Goal: Task Accomplishment & Management: Complete application form

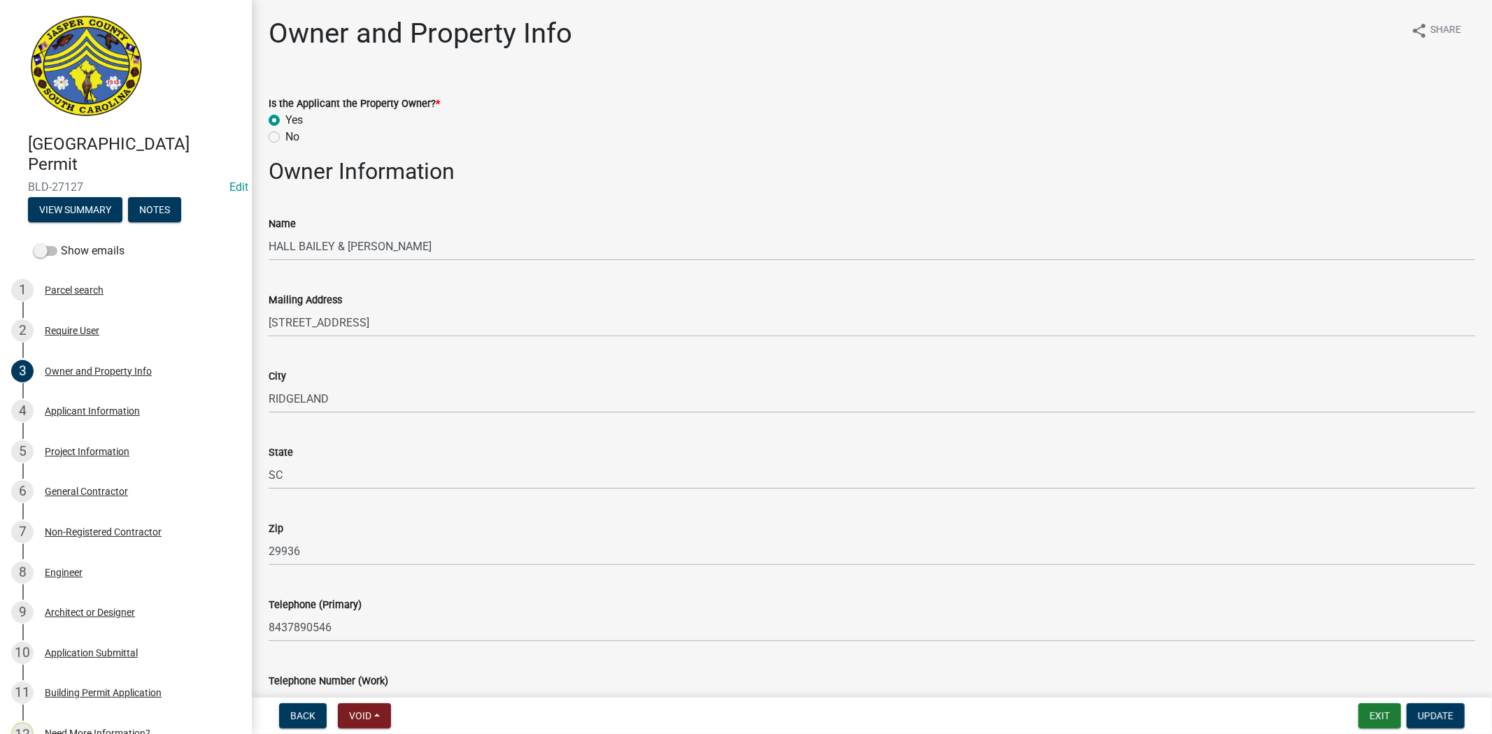
scroll to position [815, 0]
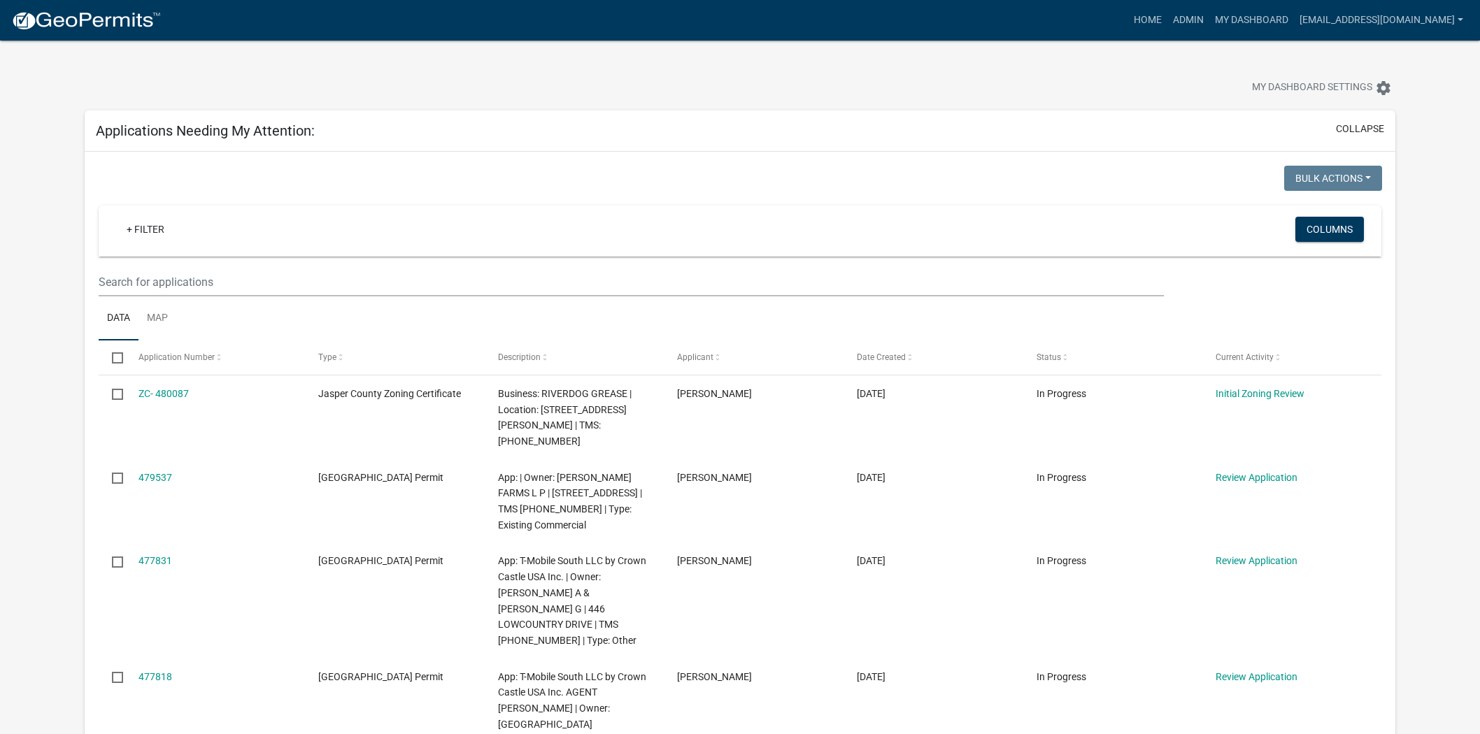
scroll to position [155, 0]
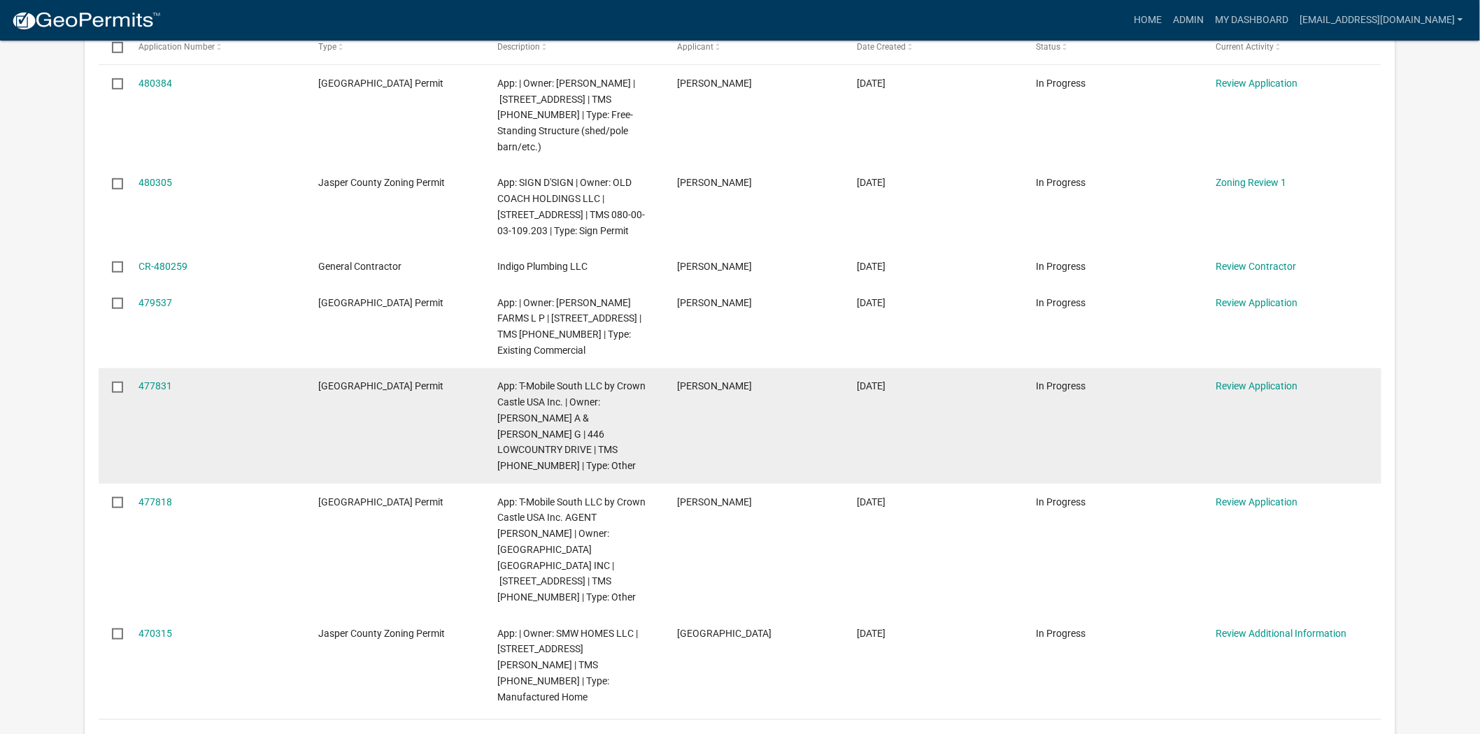
scroll to position [233, 0]
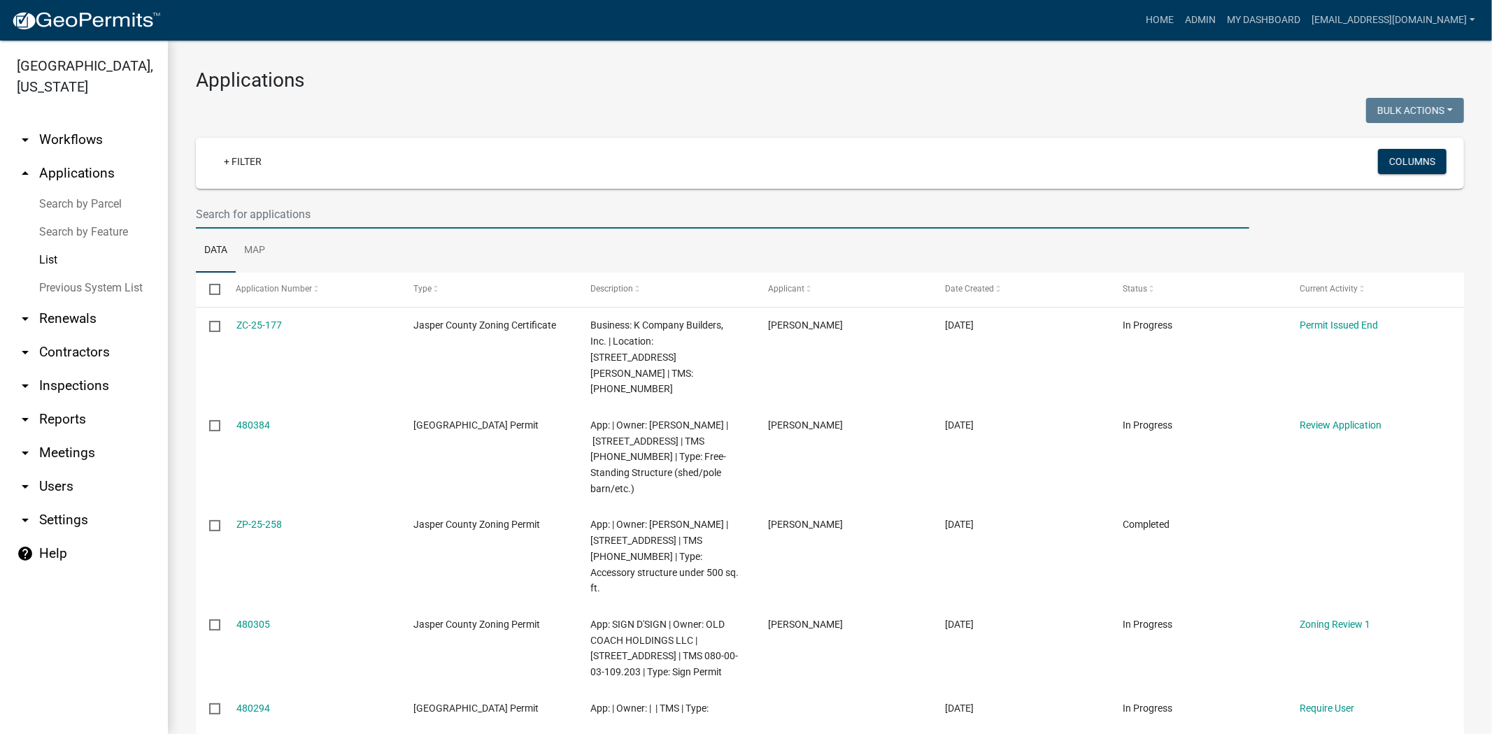
click at [487, 215] on input "text" at bounding box center [722, 214] width 1053 height 29
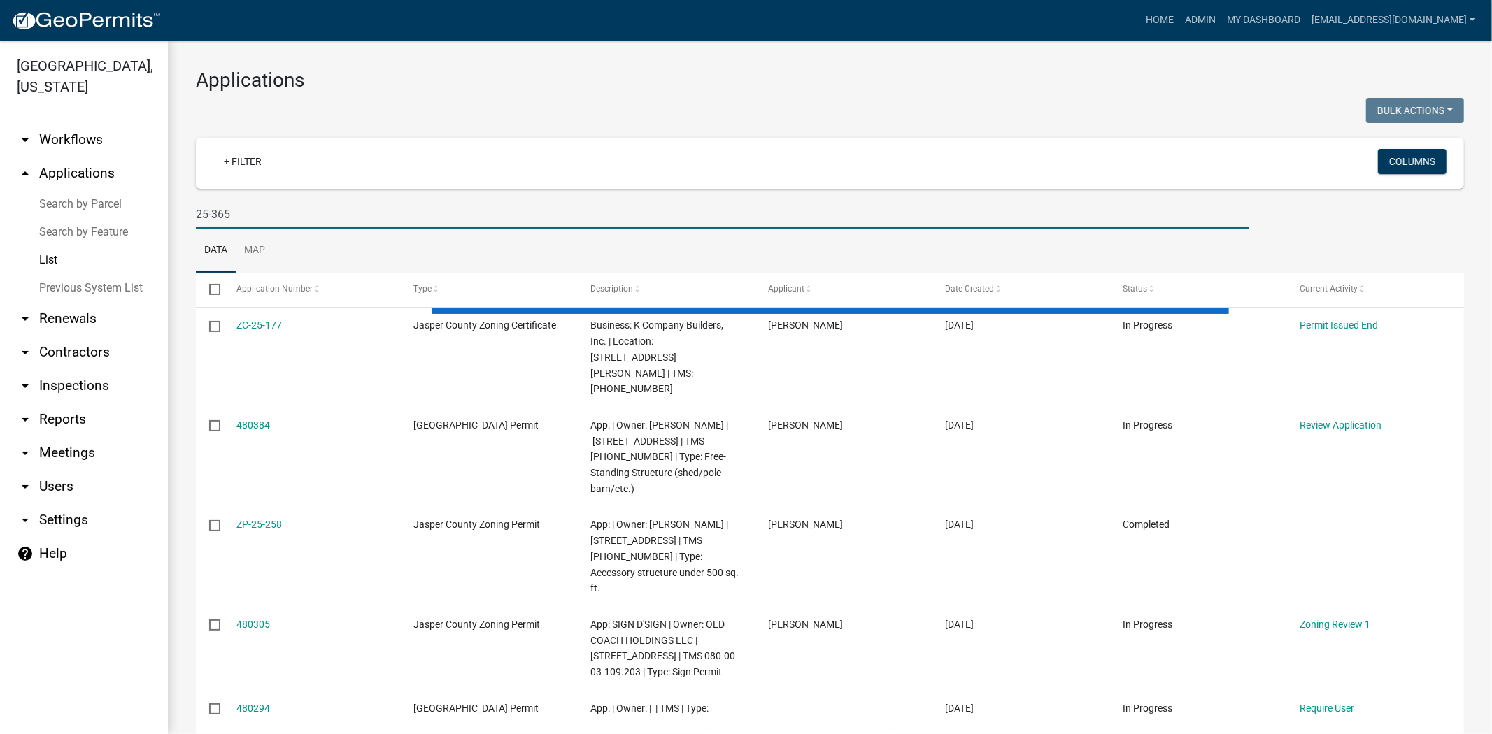
type input "25-365"
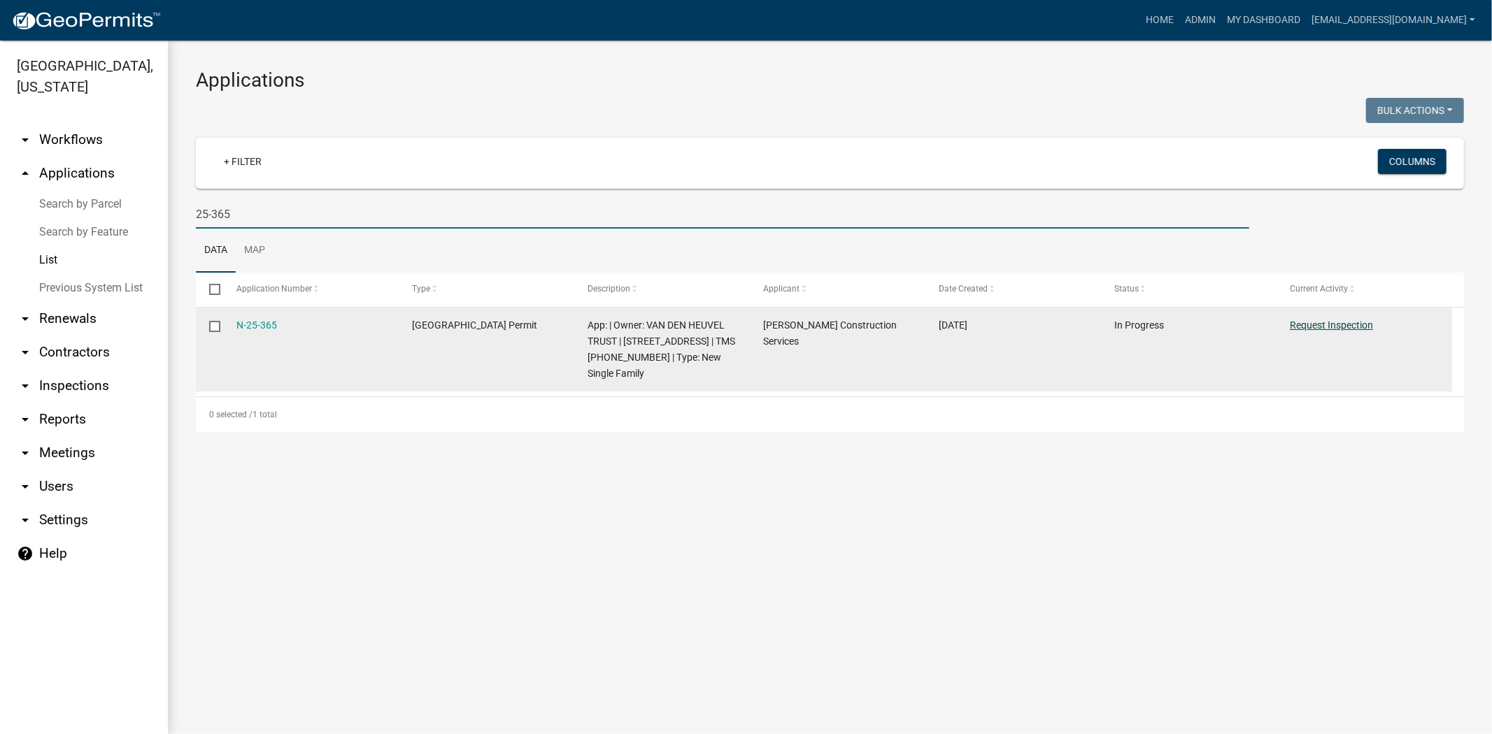
click at [1341, 325] on link "Request Inspection" at bounding box center [1330, 325] width 83 height 11
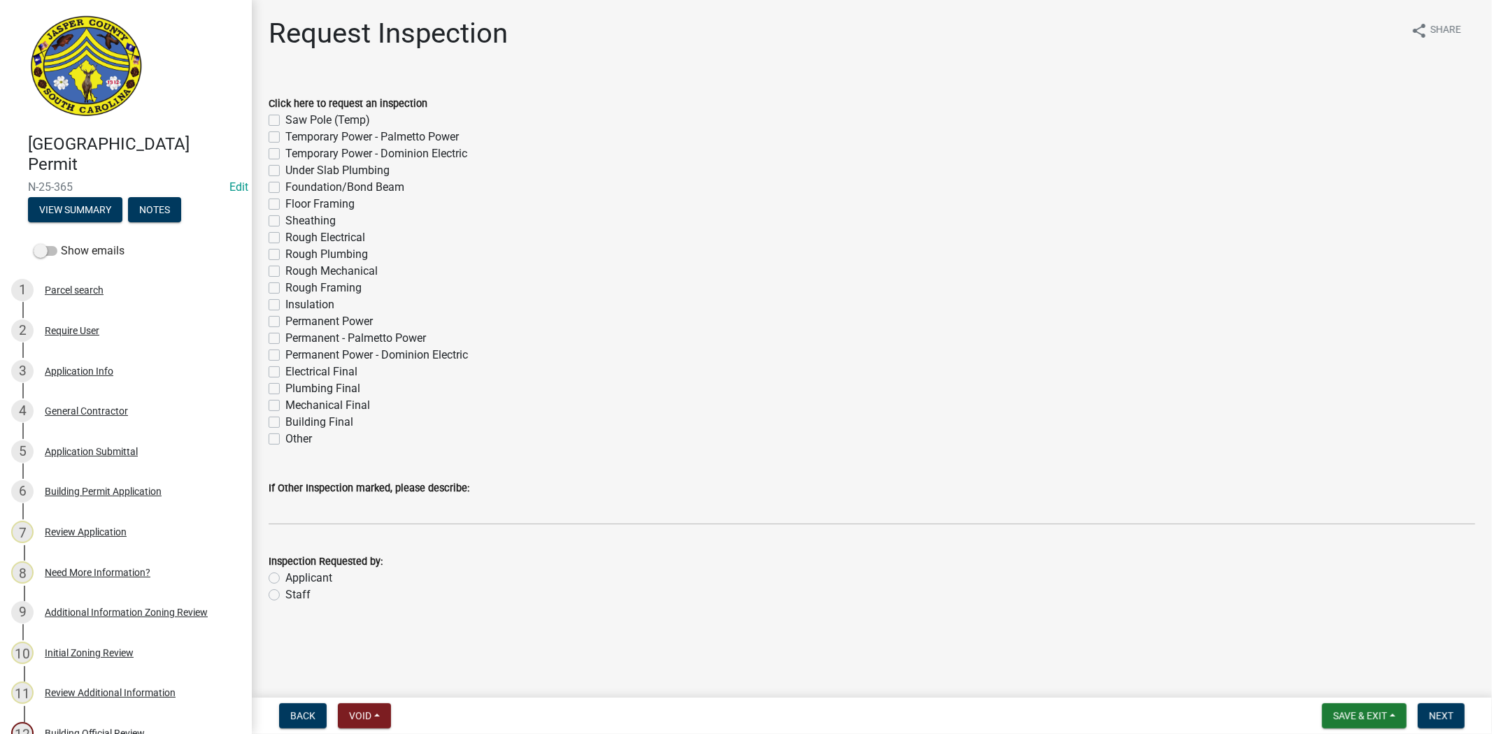
drag, startPoint x: 273, startPoint y: 438, endPoint x: 280, endPoint y: 464, distance: 25.9
click at [285, 438] on label "Other" at bounding box center [298, 439] width 27 height 17
click at [285, 438] on input "Other" at bounding box center [289, 435] width 9 height 9
checkbox input "true"
checkbox input "false"
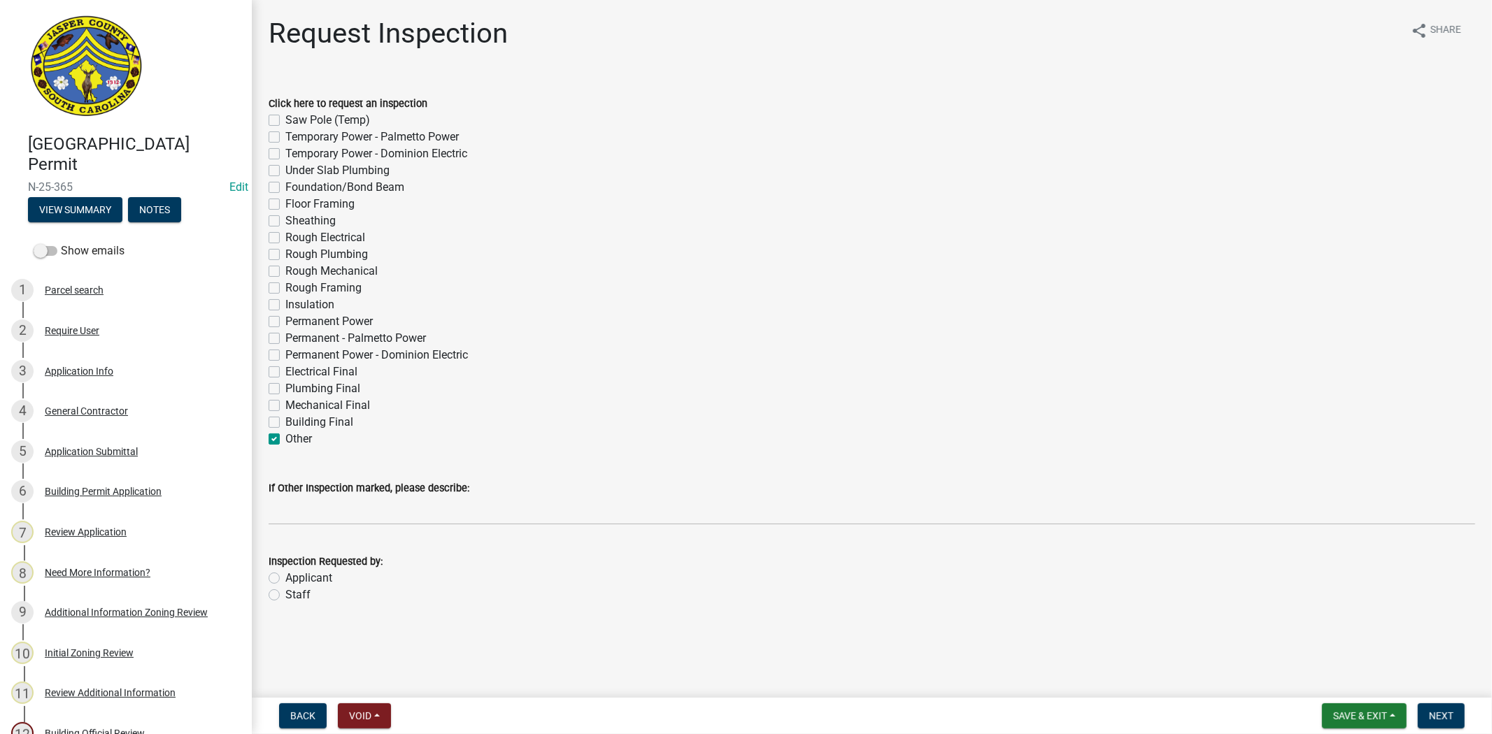
checkbox input "false"
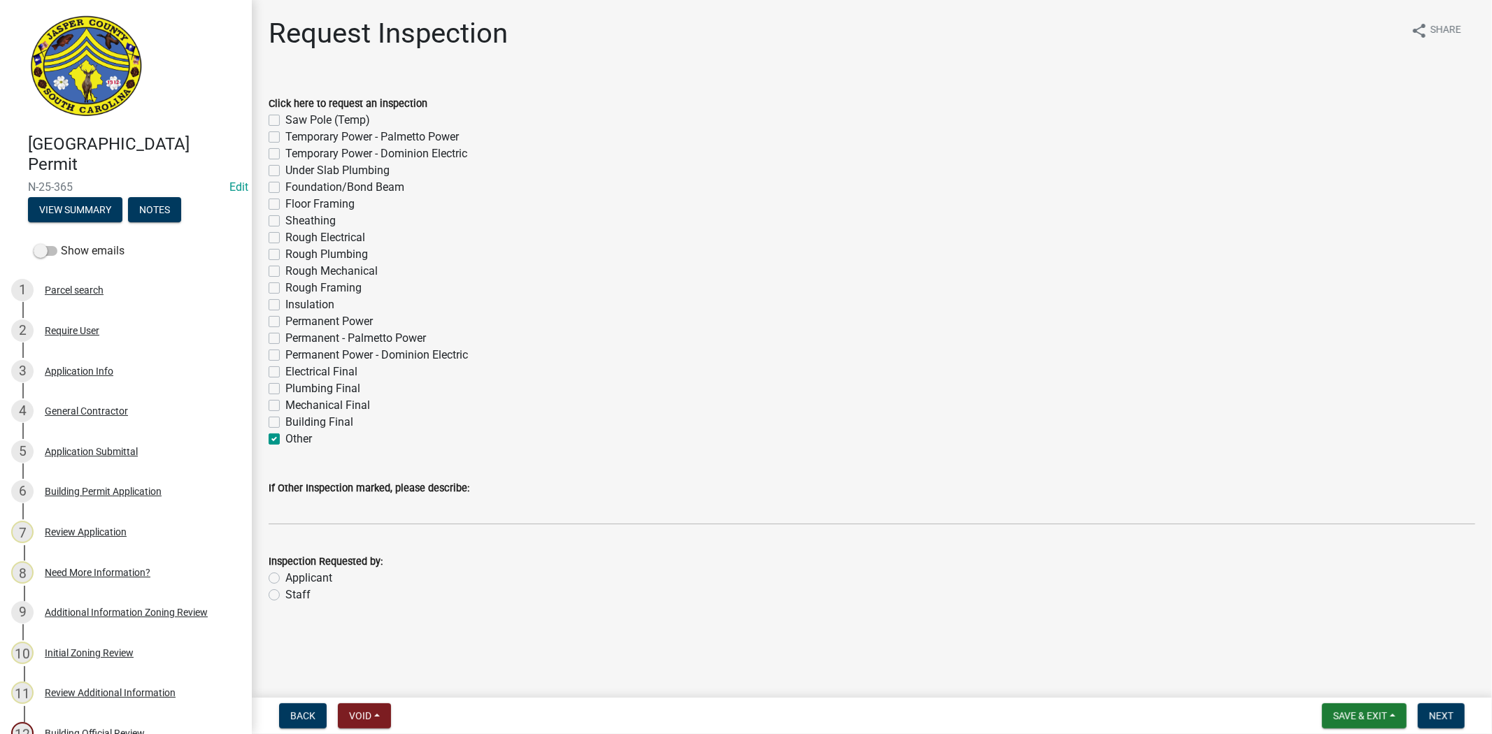
checkbox input "false"
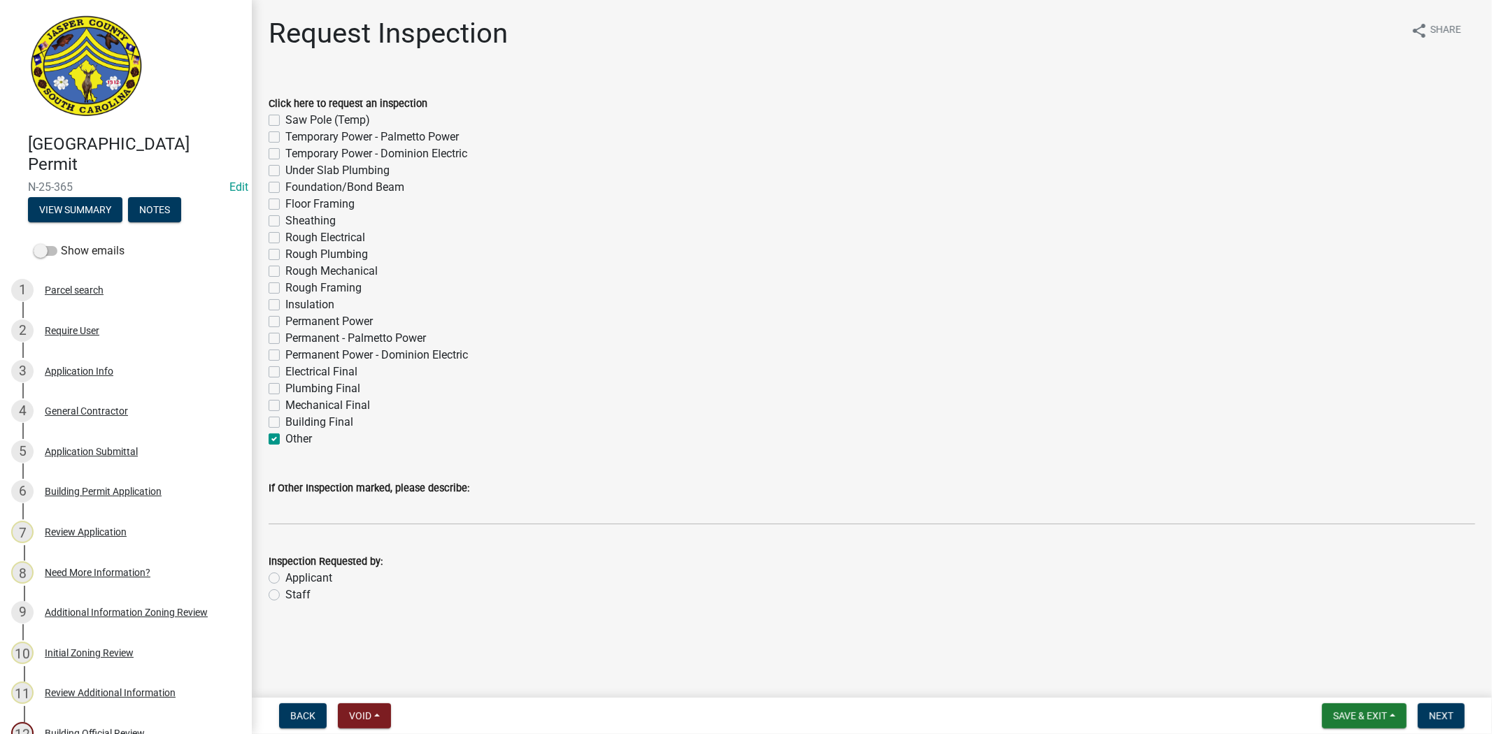
checkbox input "false"
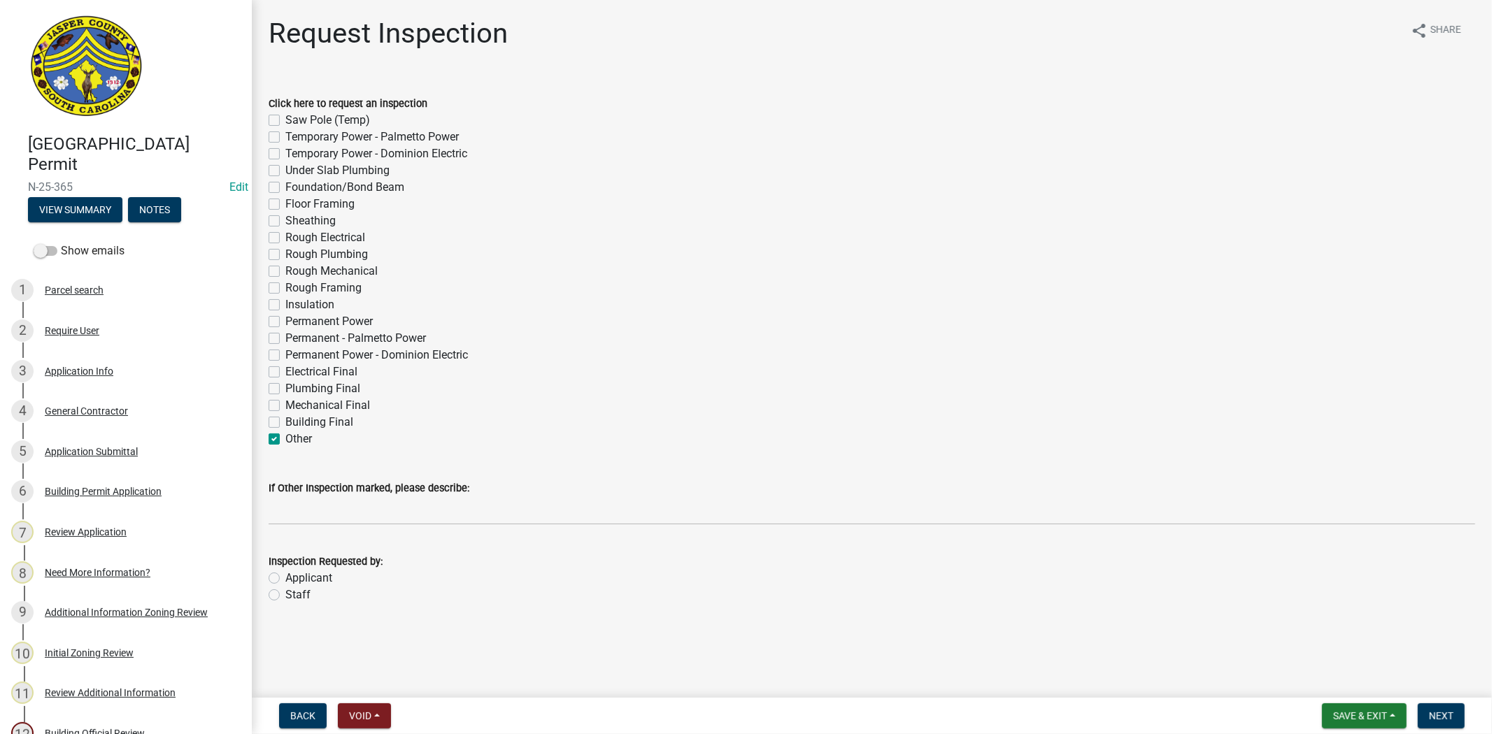
checkbox input "false"
checkbox input "true"
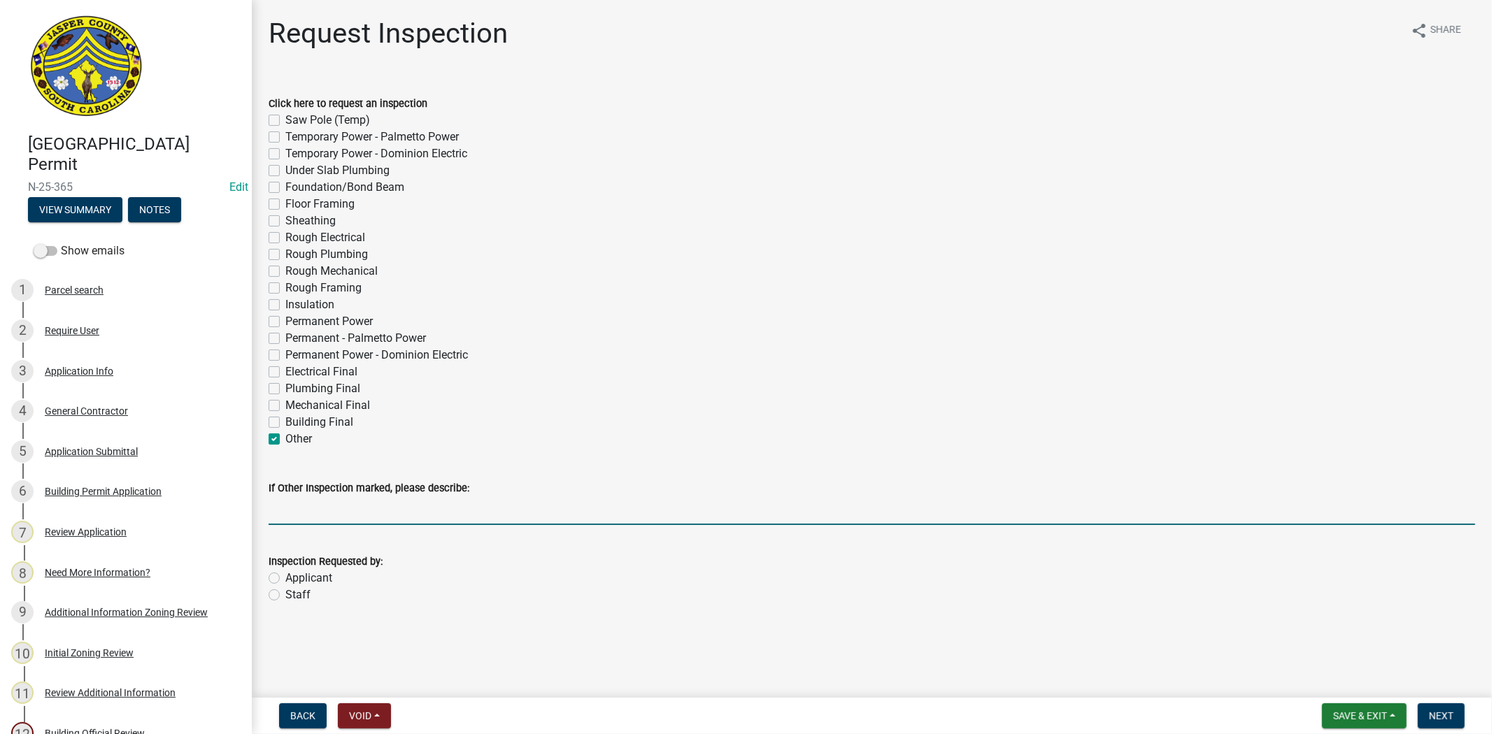
click at [295, 516] on input "If Other Inspection marked, please describe:" at bounding box center [872, 510] width 1206 height 29
type input "BLOCK INSPECTION"
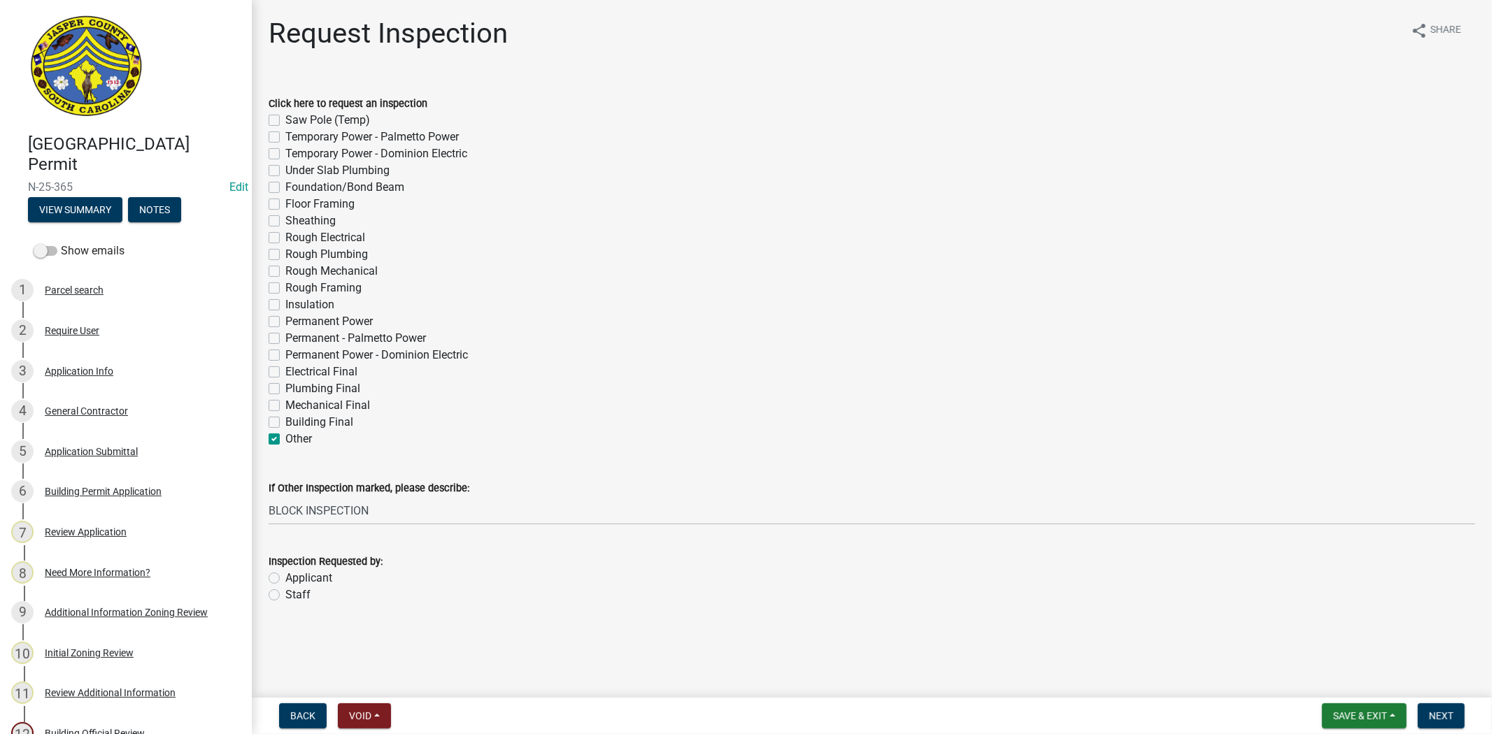
click at [285, 576] on label "Applicant" at bounding box center [308, 578] width 47 height 17
click at [285, 576] on input "Applicant" at bounding box center [289, 574] width 9 height 9
radio input "true"
click at [285, 171] on label "Under Slab Plumbing" at bounding box center [337, 170] width 104 height 17
click at [285, 171] on input "Under Slab Plumbing" at bounding box center [289, 166] width 9 height 9
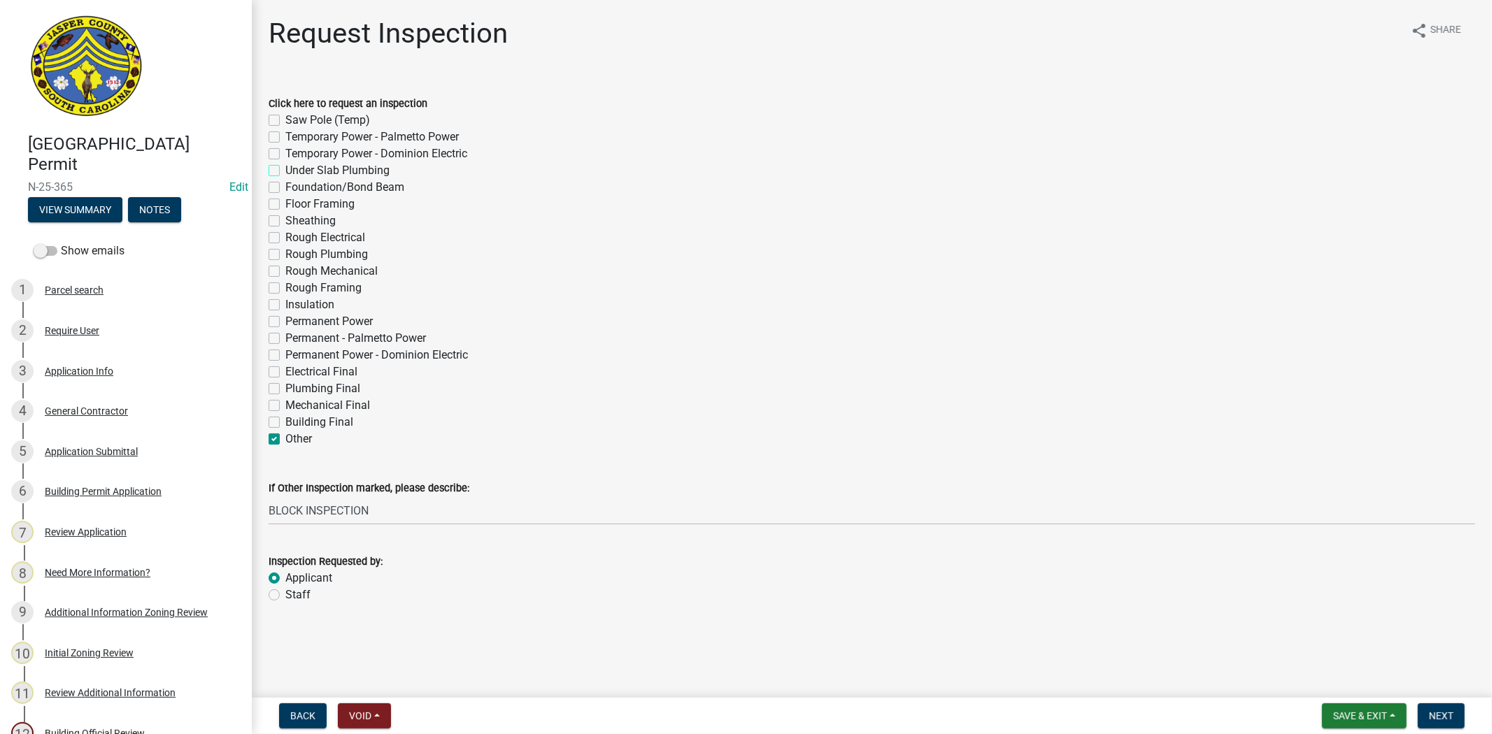
checkbox input "true"
checkbox input "false"
checkbox input "true"
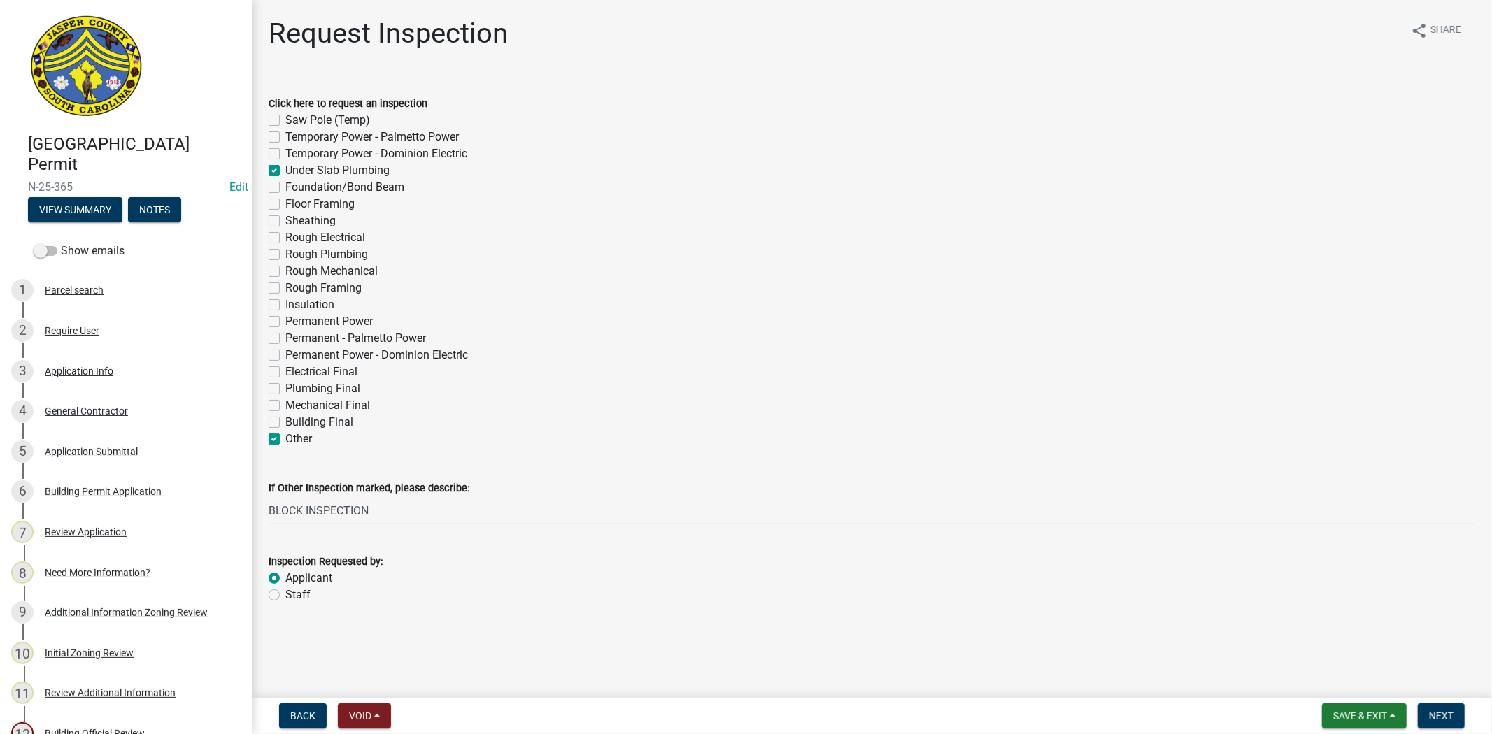
checkbox input "false"
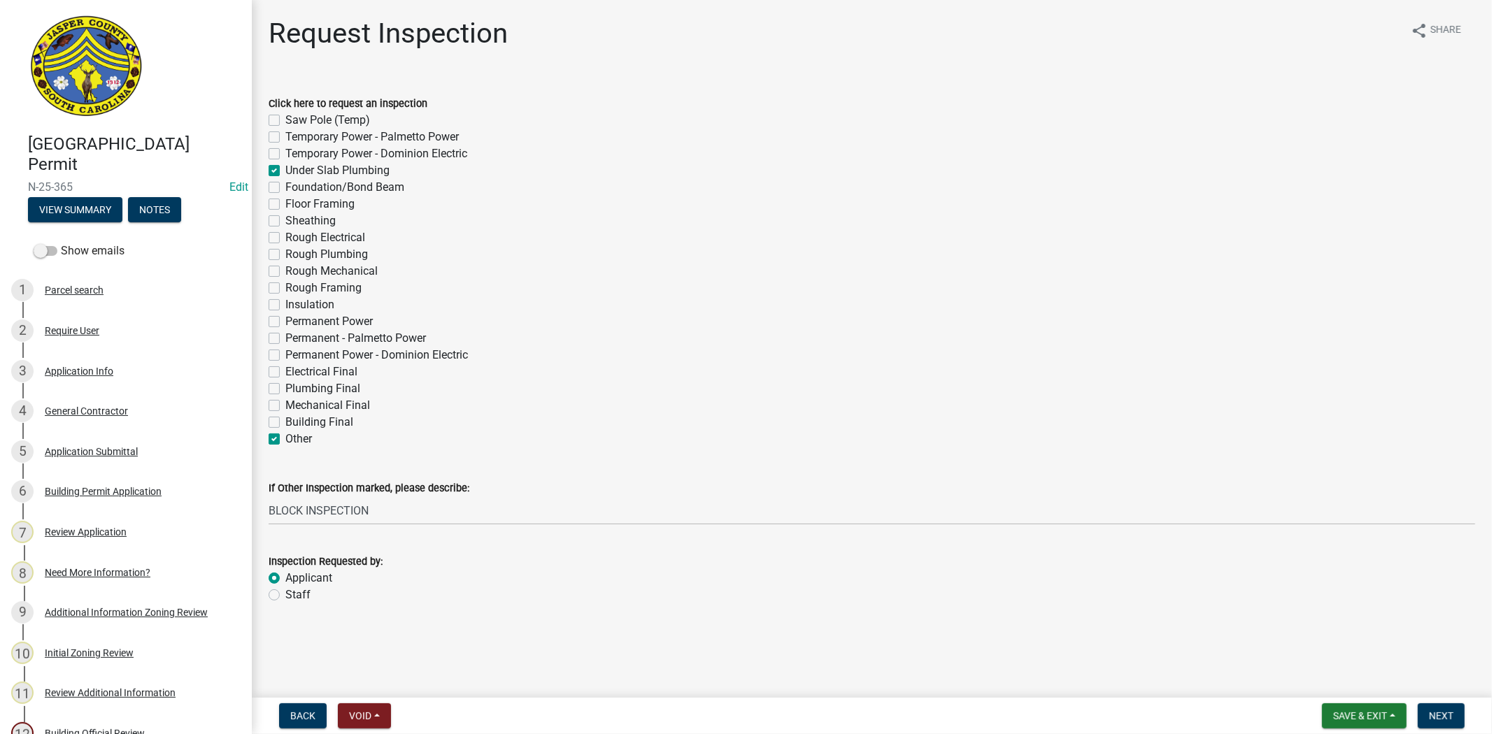
checkbox input "false"
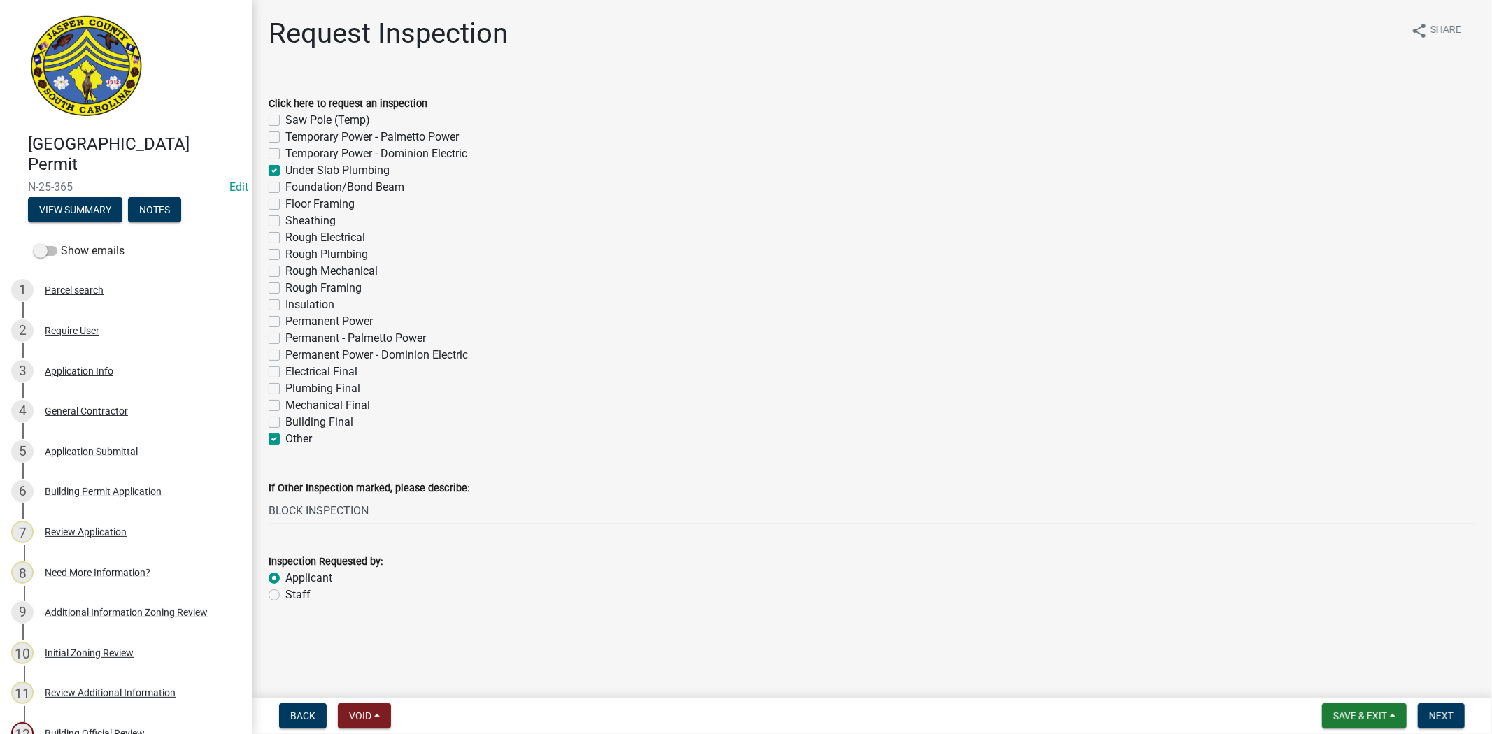
checkbox input "false"
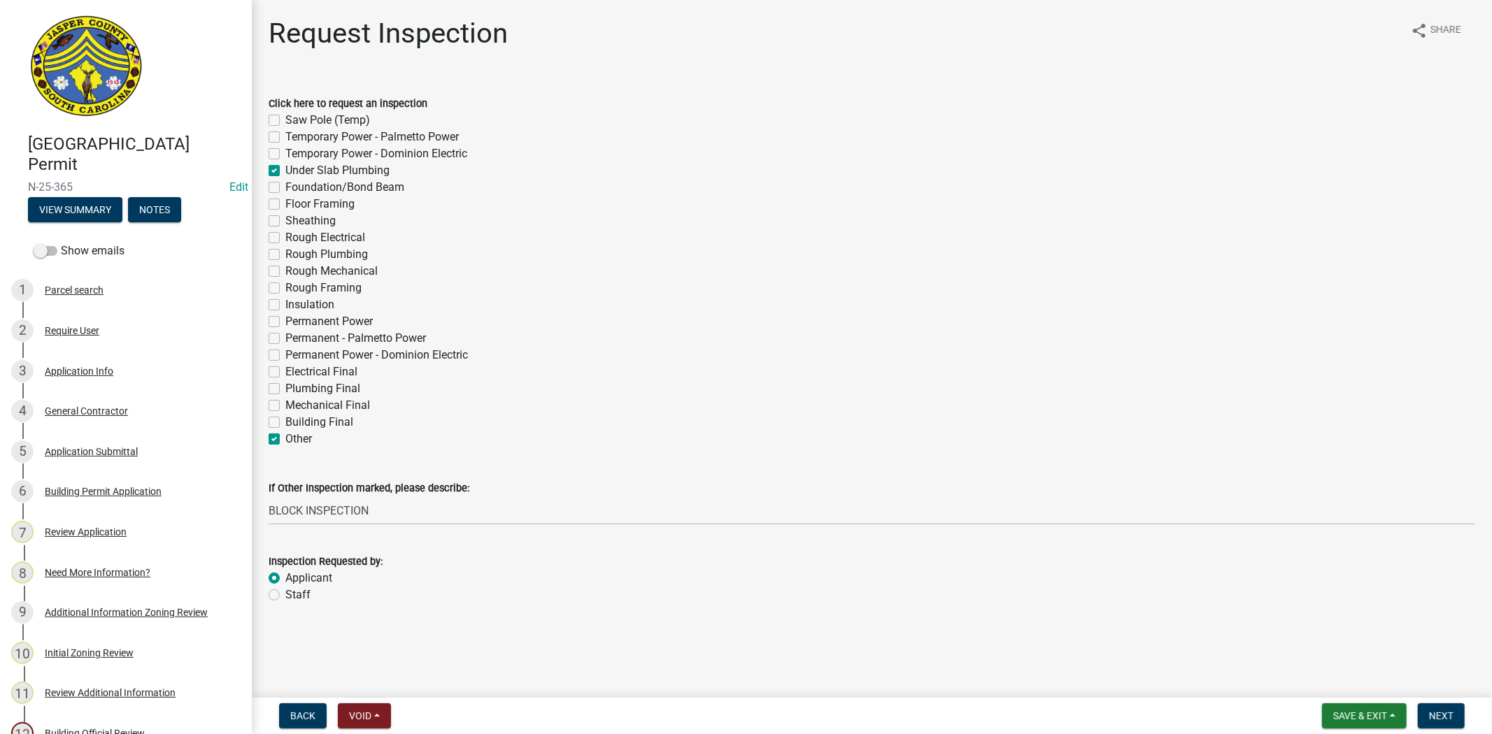
checkbox input "true"
click at [285, 122] on label "Saw Pole (Temp)" at bounding box center [327, 120] width 85 height 17
click at [285, 121] on input "Saw Pole (Temp)" at bounding box center [289, 116] width 9 height 9
checkbox input "true"
checkbox input "false"
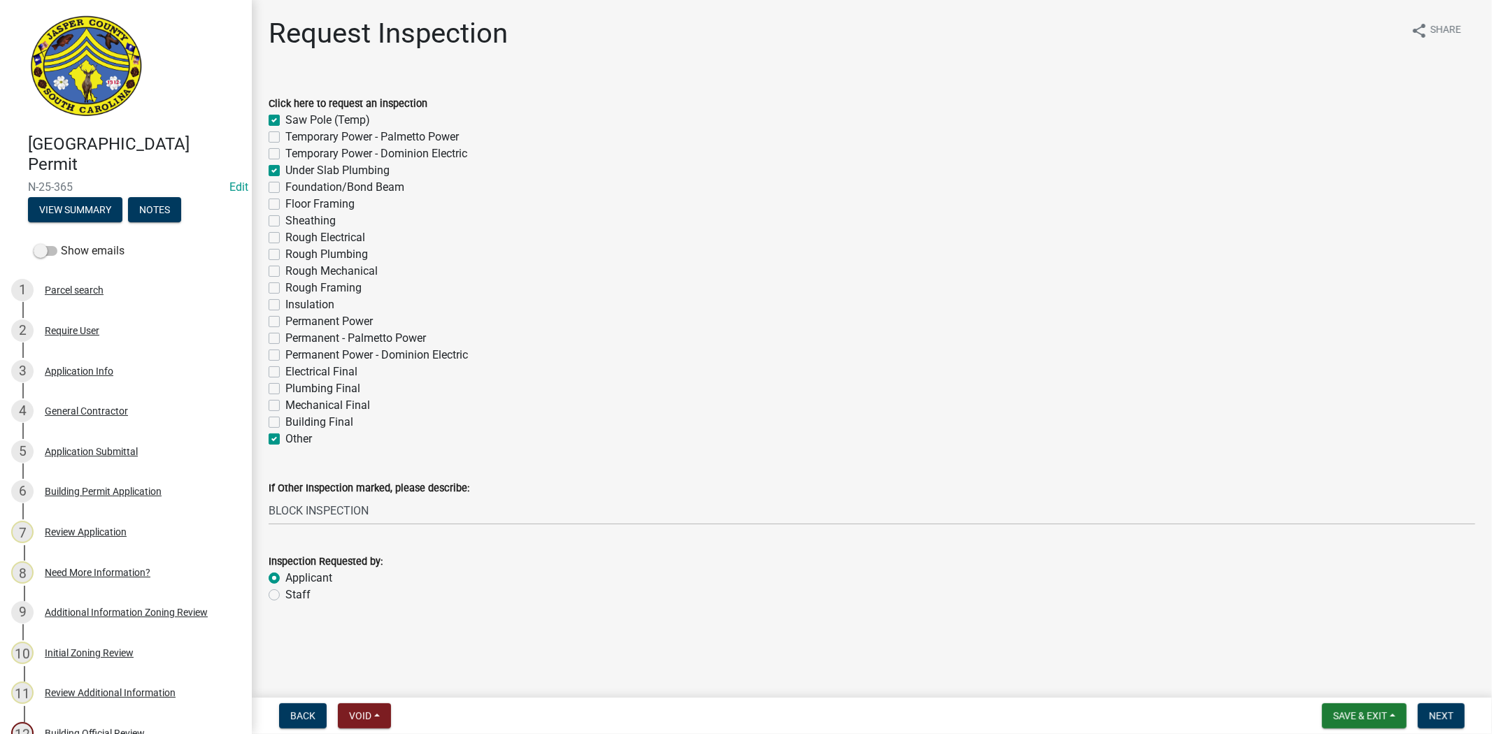
checkbox input "false"
checkbox input "true"
checkbox input "false"
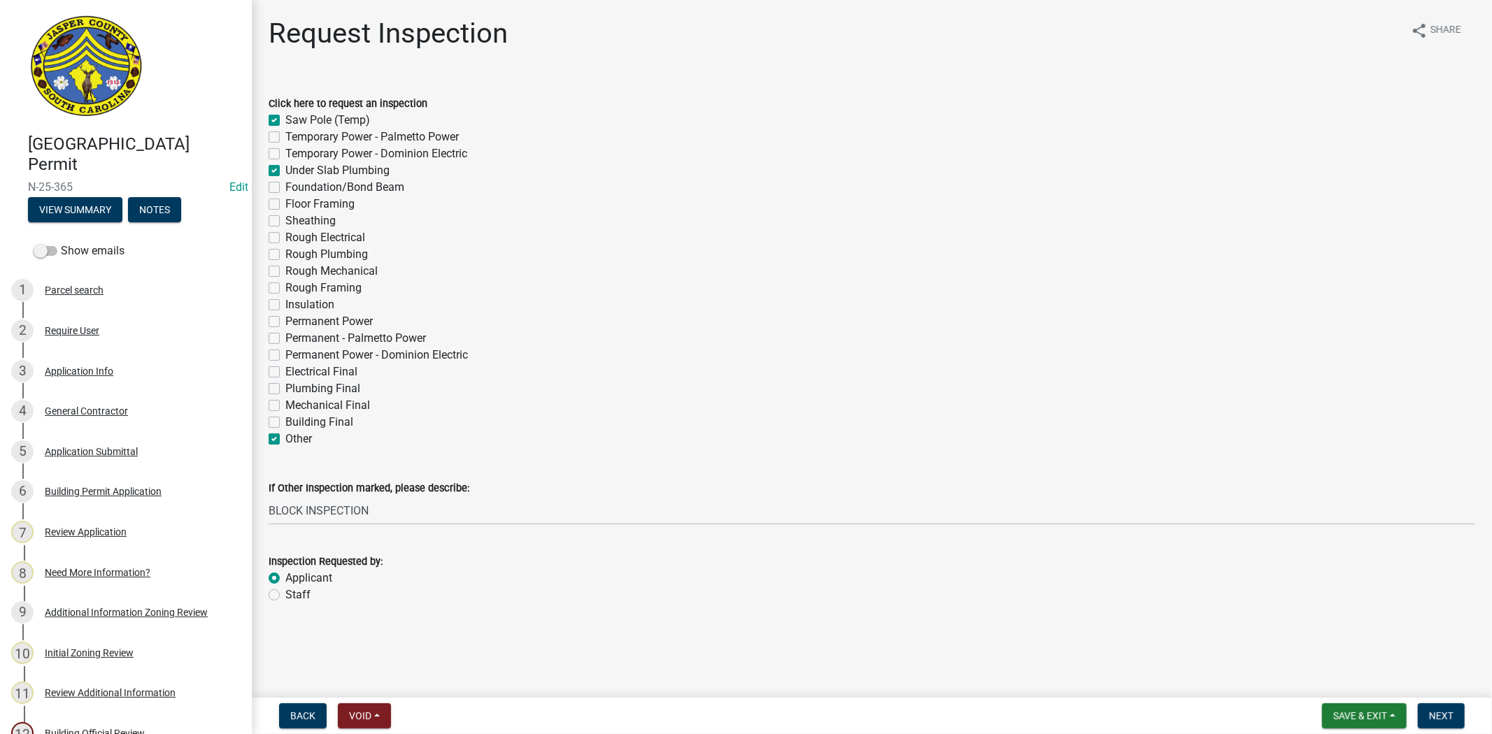
checkbox input "false"
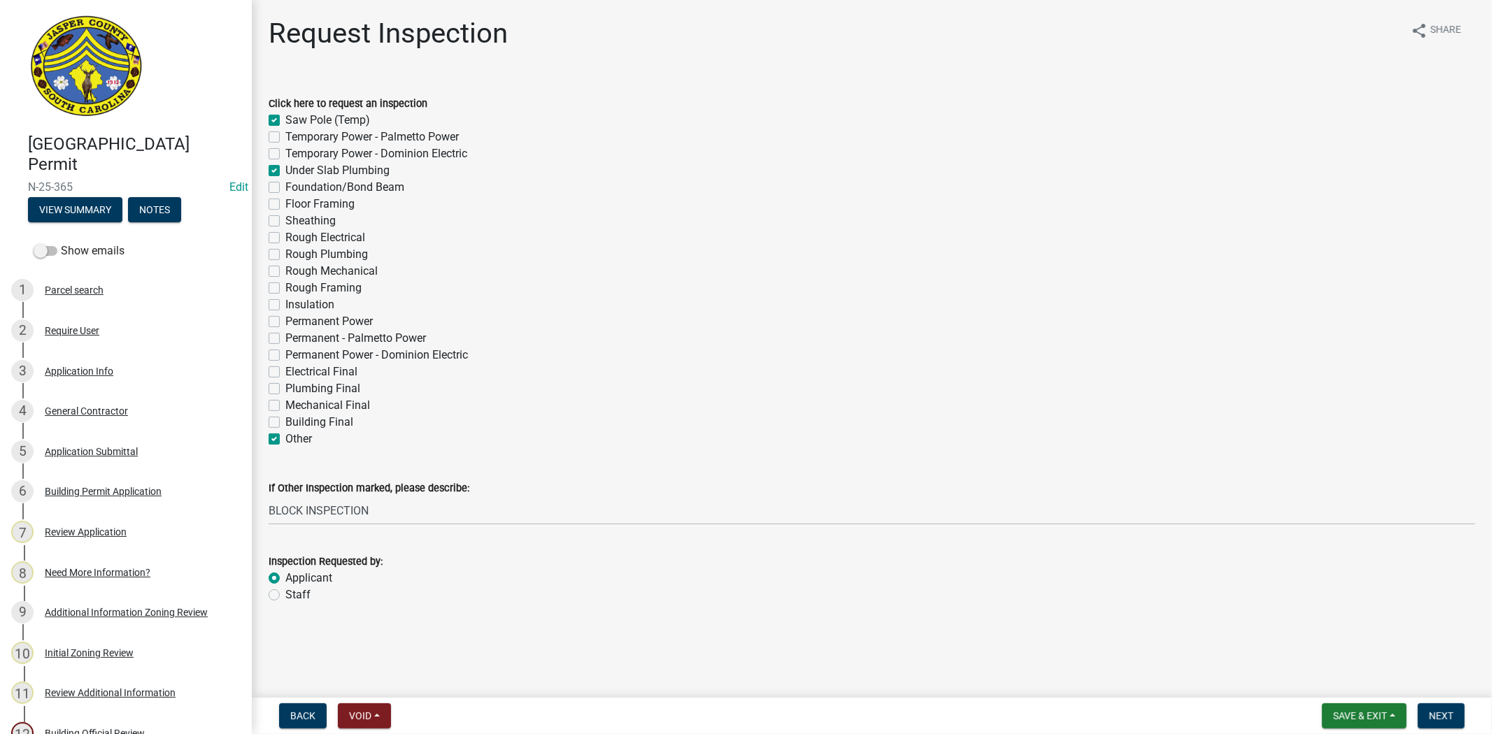
checkbox input "false"
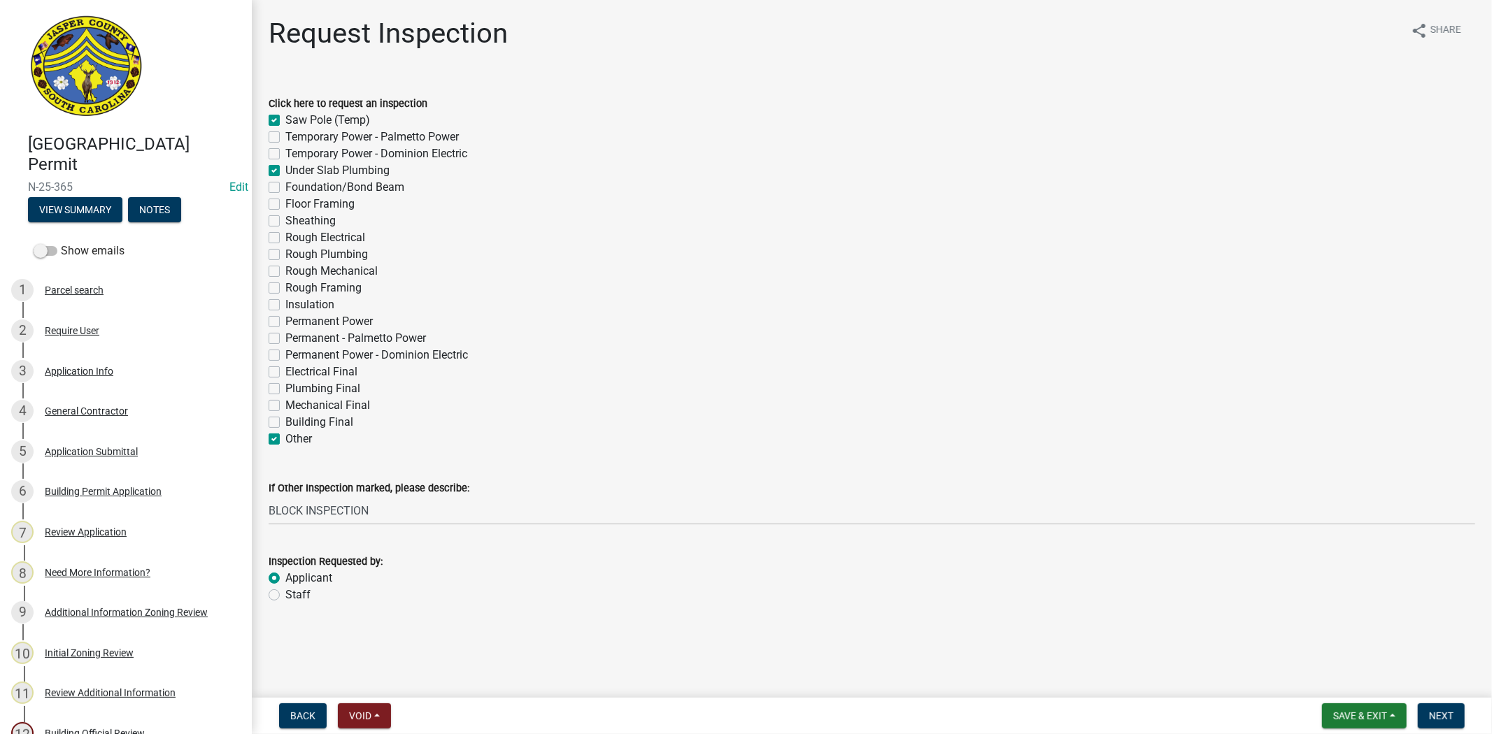
checkbox input "false"
checkbox input "true"
click at [1438, 713] on span "Next" at bounding box center [1441, 715] width 24 height 11
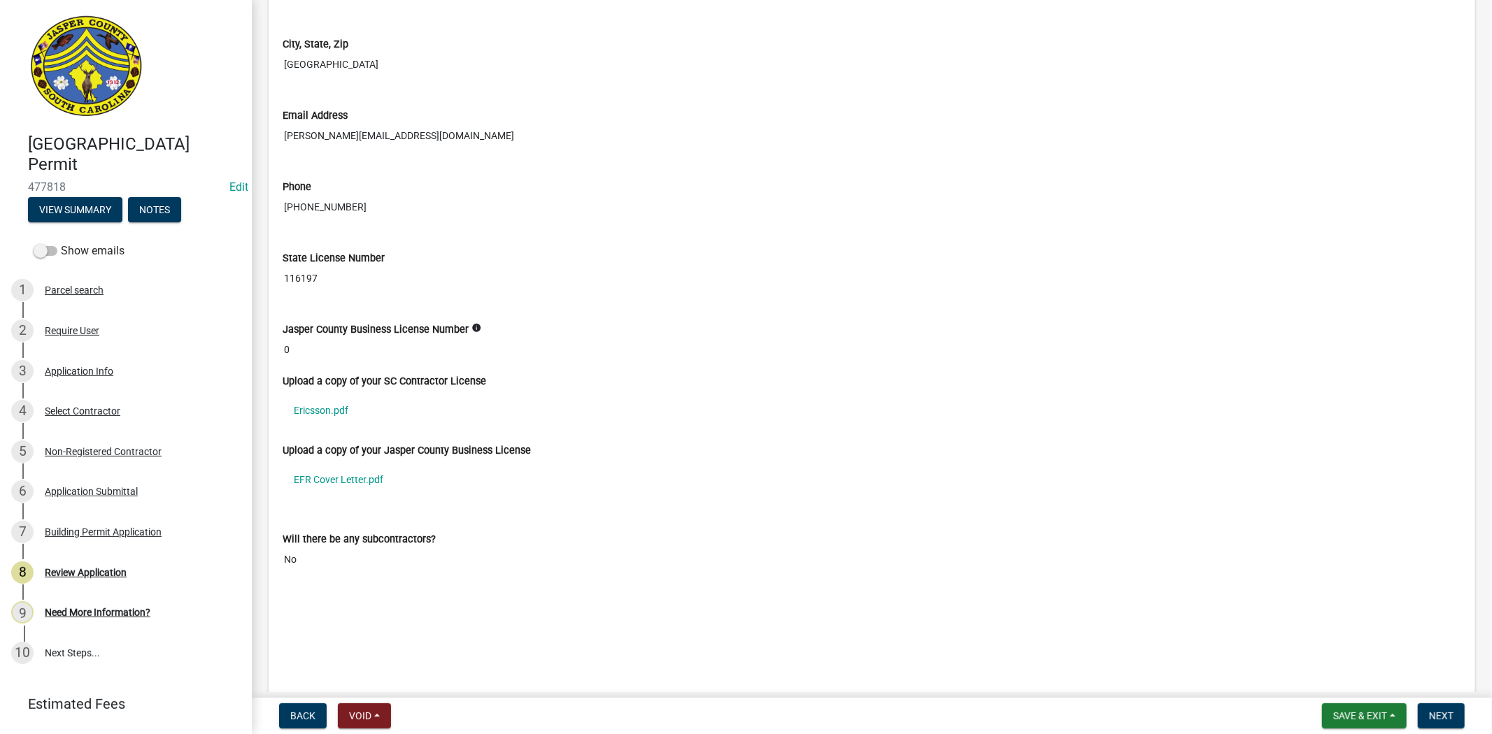
scroll to position [3729, 0]
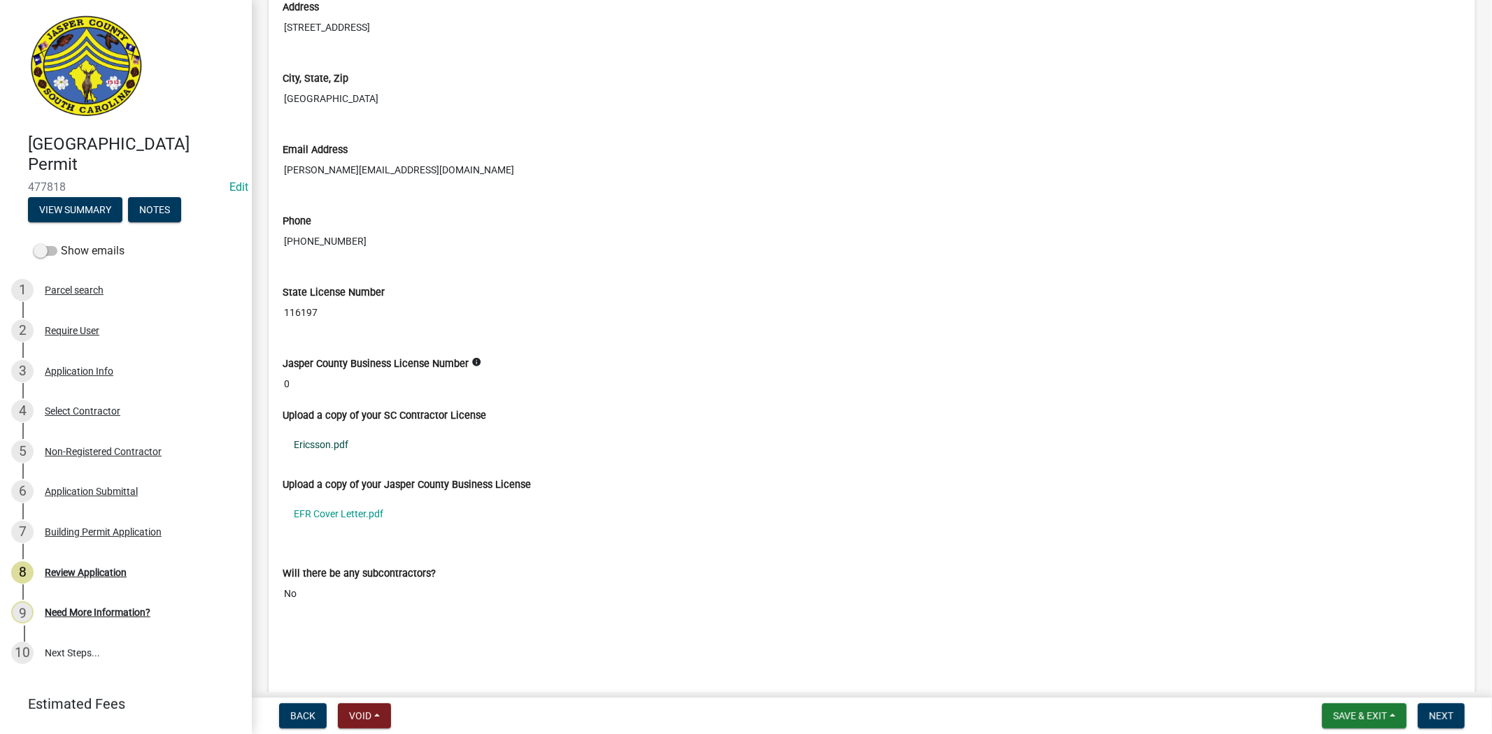
click at [310, 451] on link "Ericsson.pdf" at bounding box center [871, 445] width 1178 height 32
click at [366, 520] on link "EFR Cover Letter.pdf" at bounding box center [871, 514] width 1178 height 32
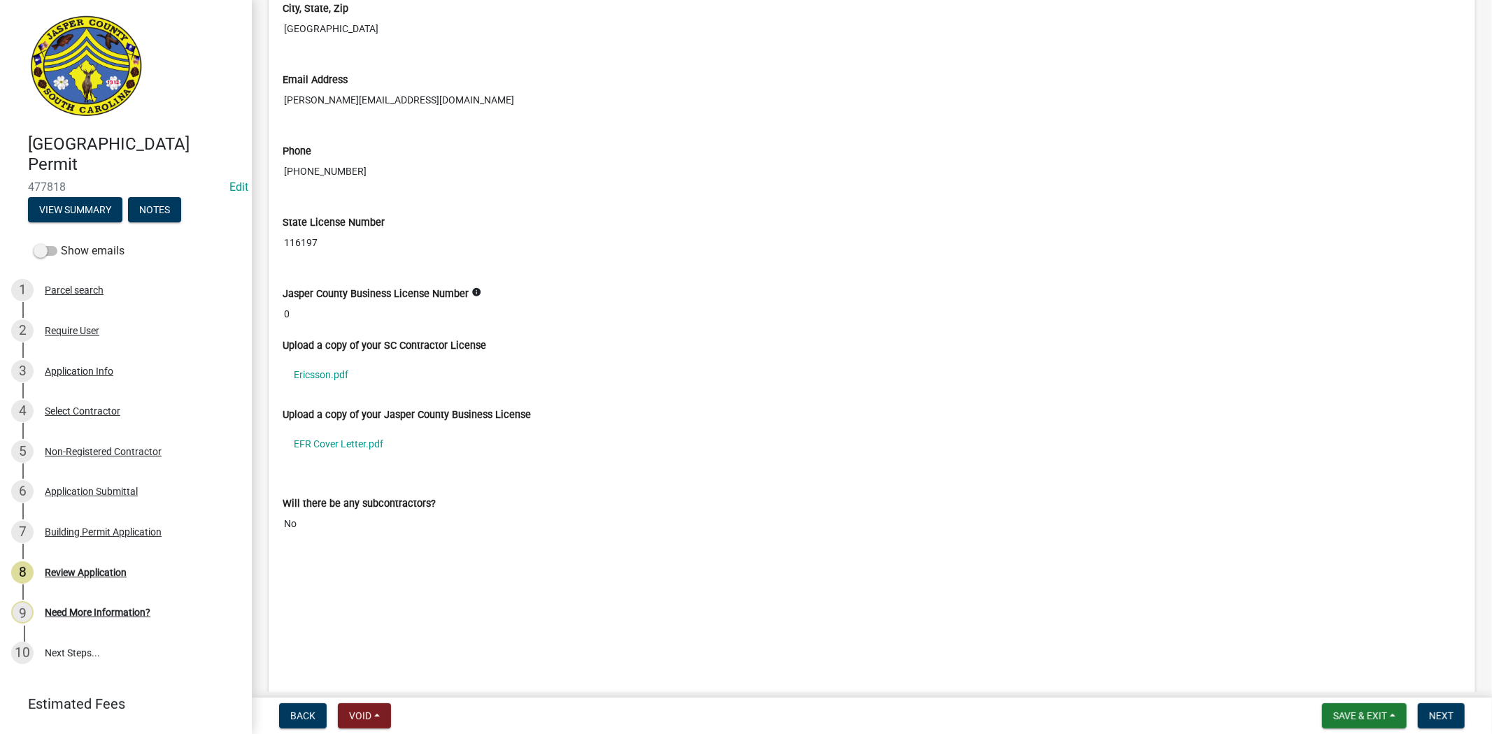
scroll to position [3884, 0]
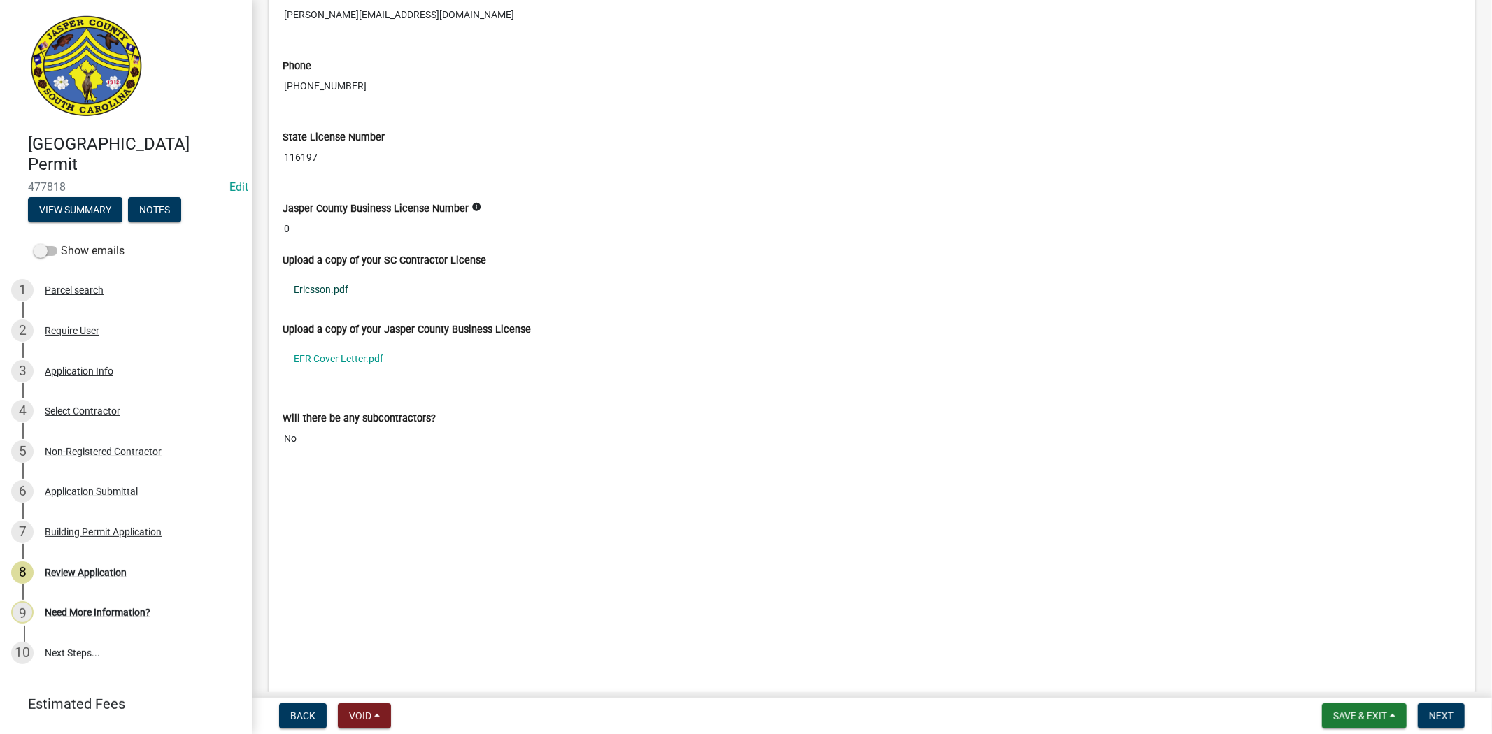
click at [333, 296] on link "Ericsson.pdf" at bounding box center [871, 289] width 1178 height 32
click at [348, 365] on link "EFR Cover Letter.pdf" at bounding box center [871, 359] width 1178 height 32
click at [899, 415] on div "Will there be any subcontractors?" at bounding box center [871, 418] width 1178 height 15
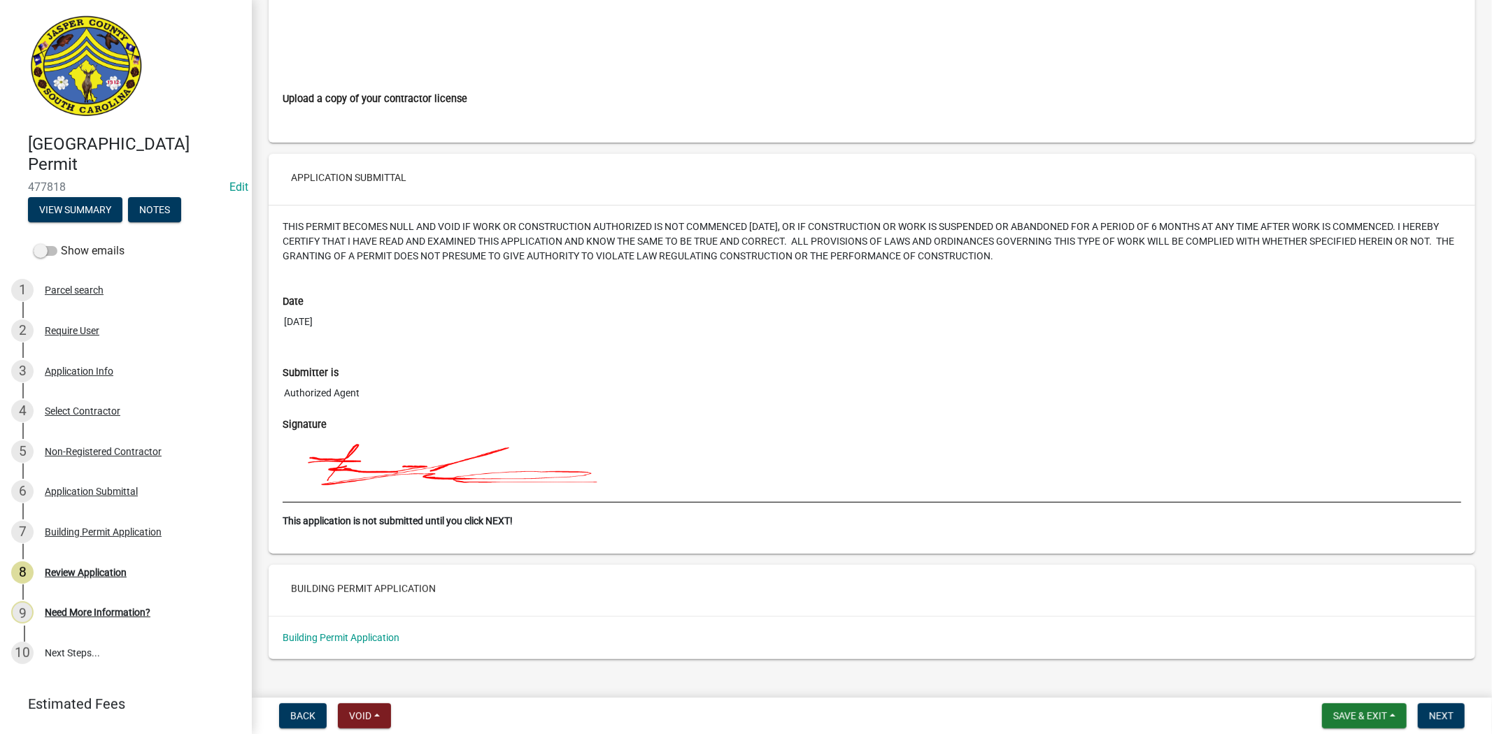
scroll to position [5030, 0]
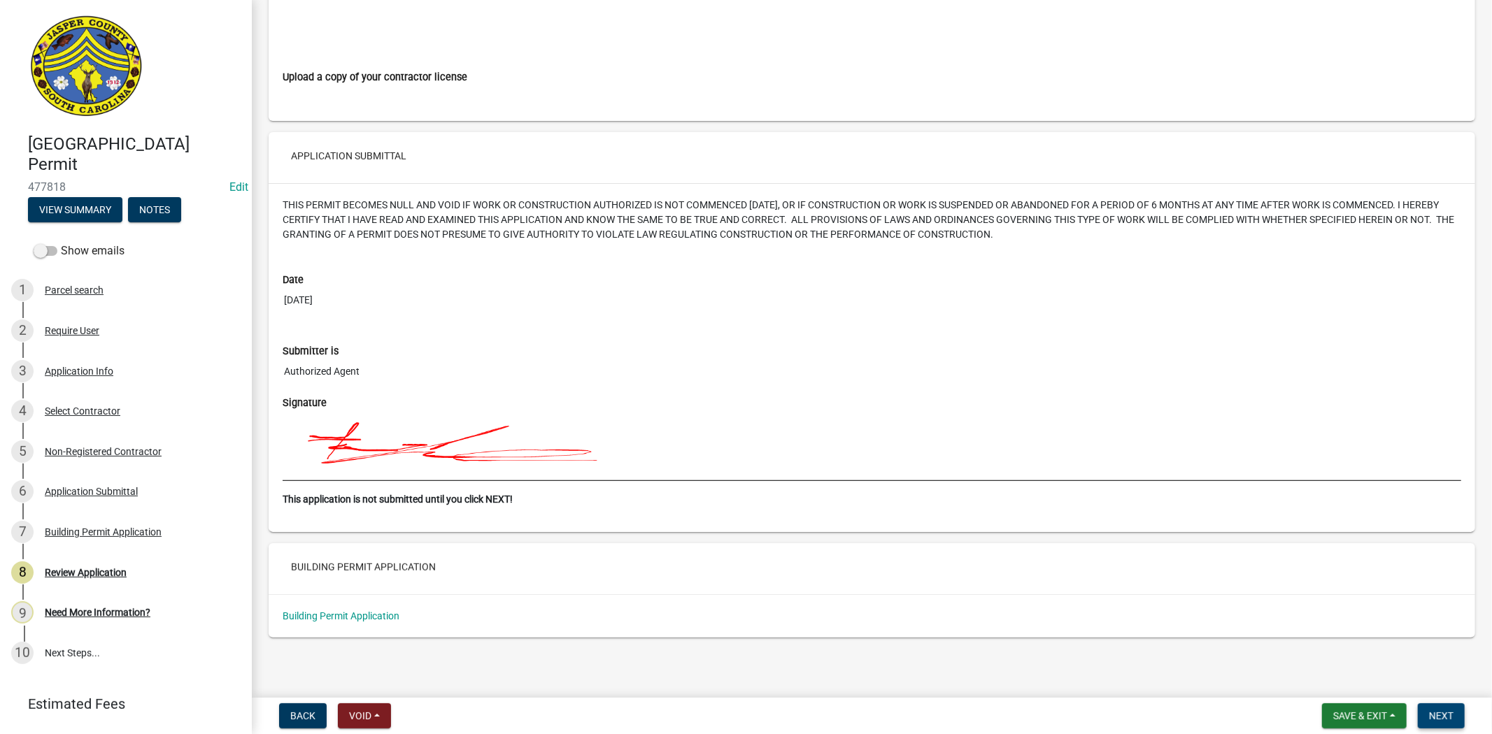
click at [1461, 713] on button "Next" at bounding box center [1440, 715] width 47 height 25
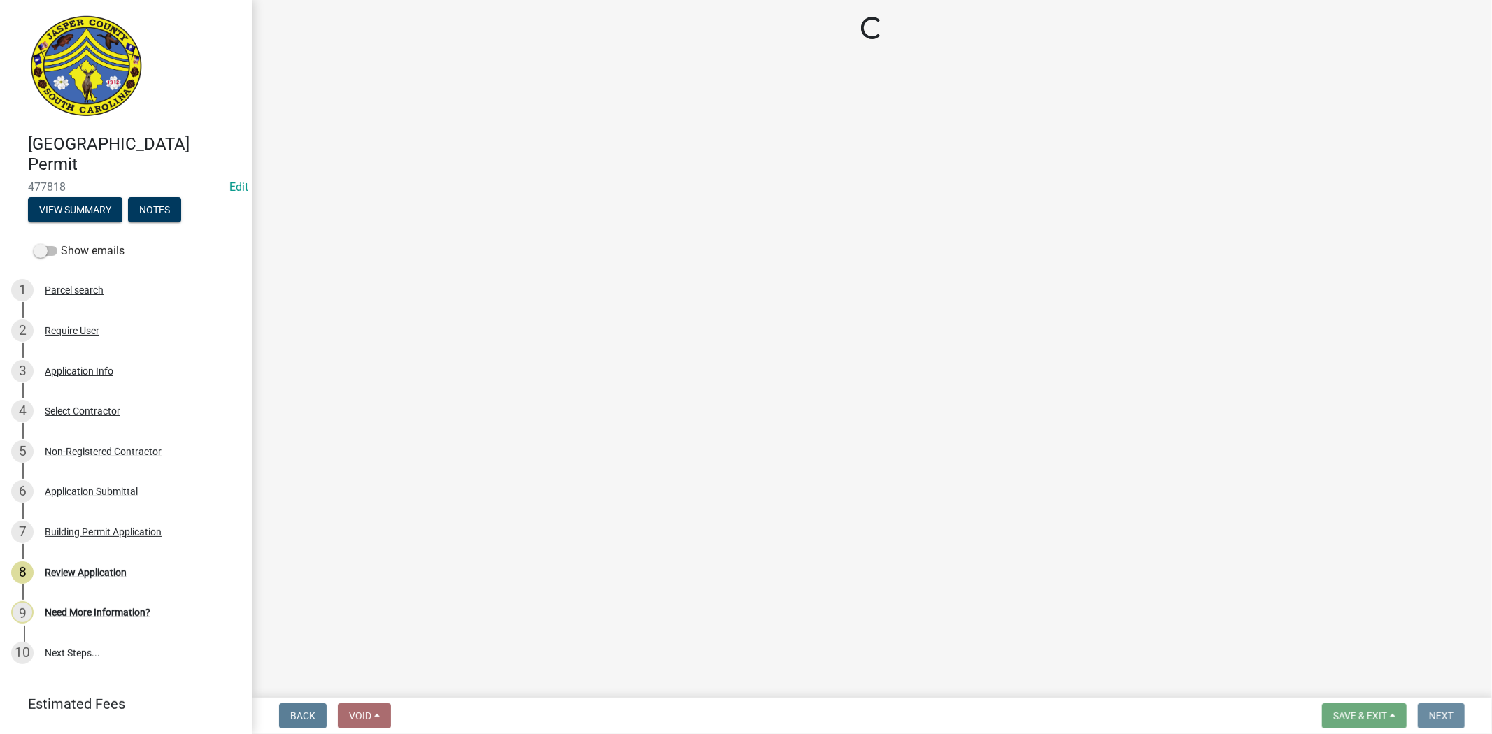
scroll to position [0, 0]
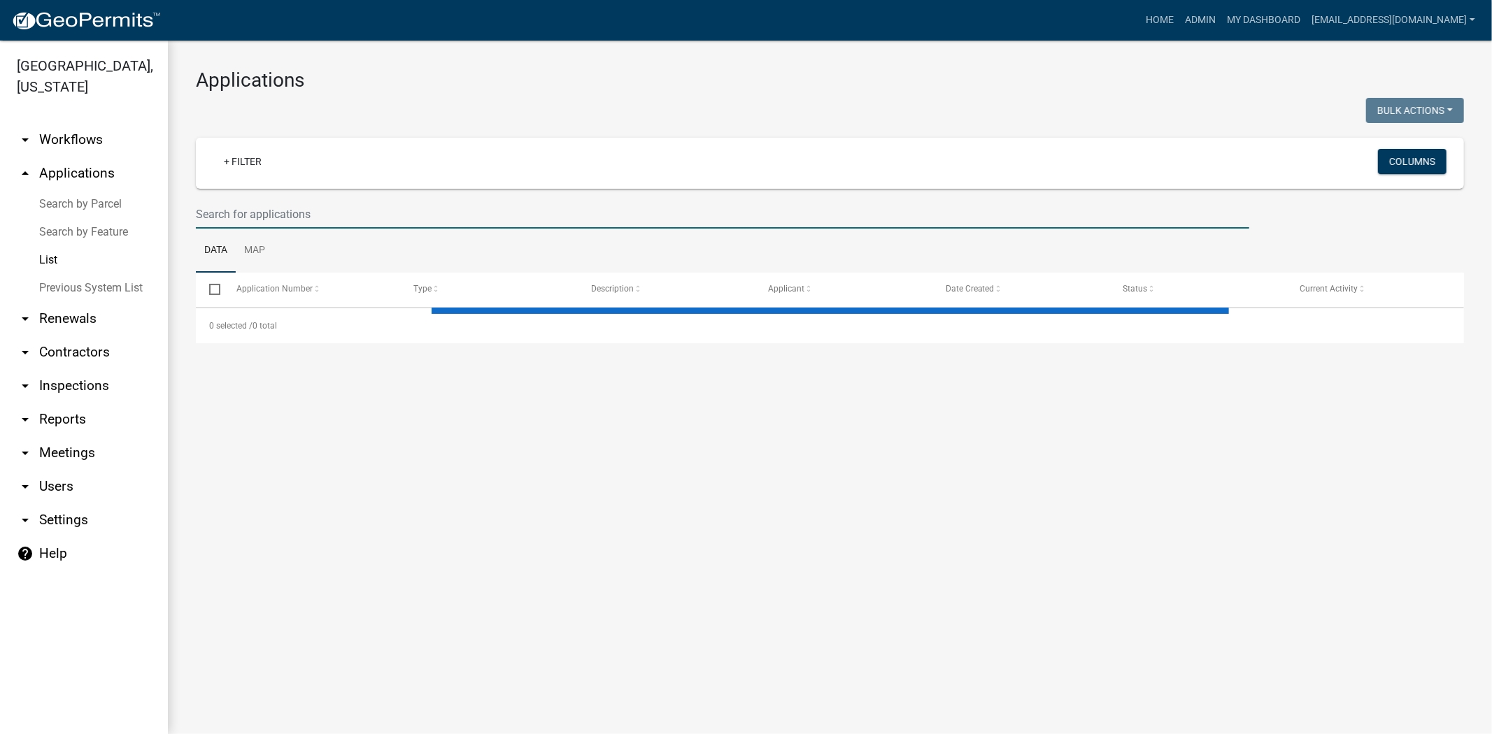
click at [393, 222] on input "text" at bounding box center [722, 214] width 1053 height 29
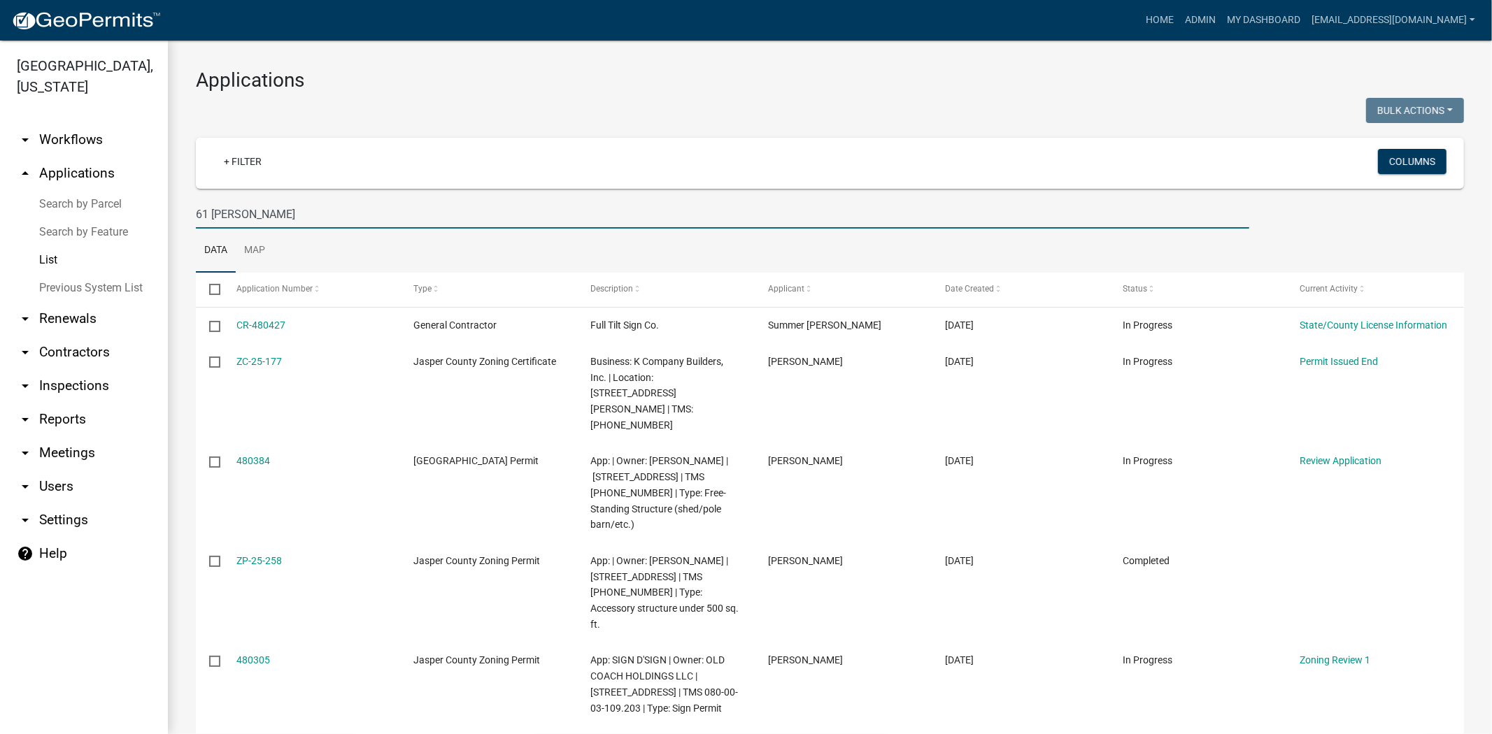
type input "61 POLLY"
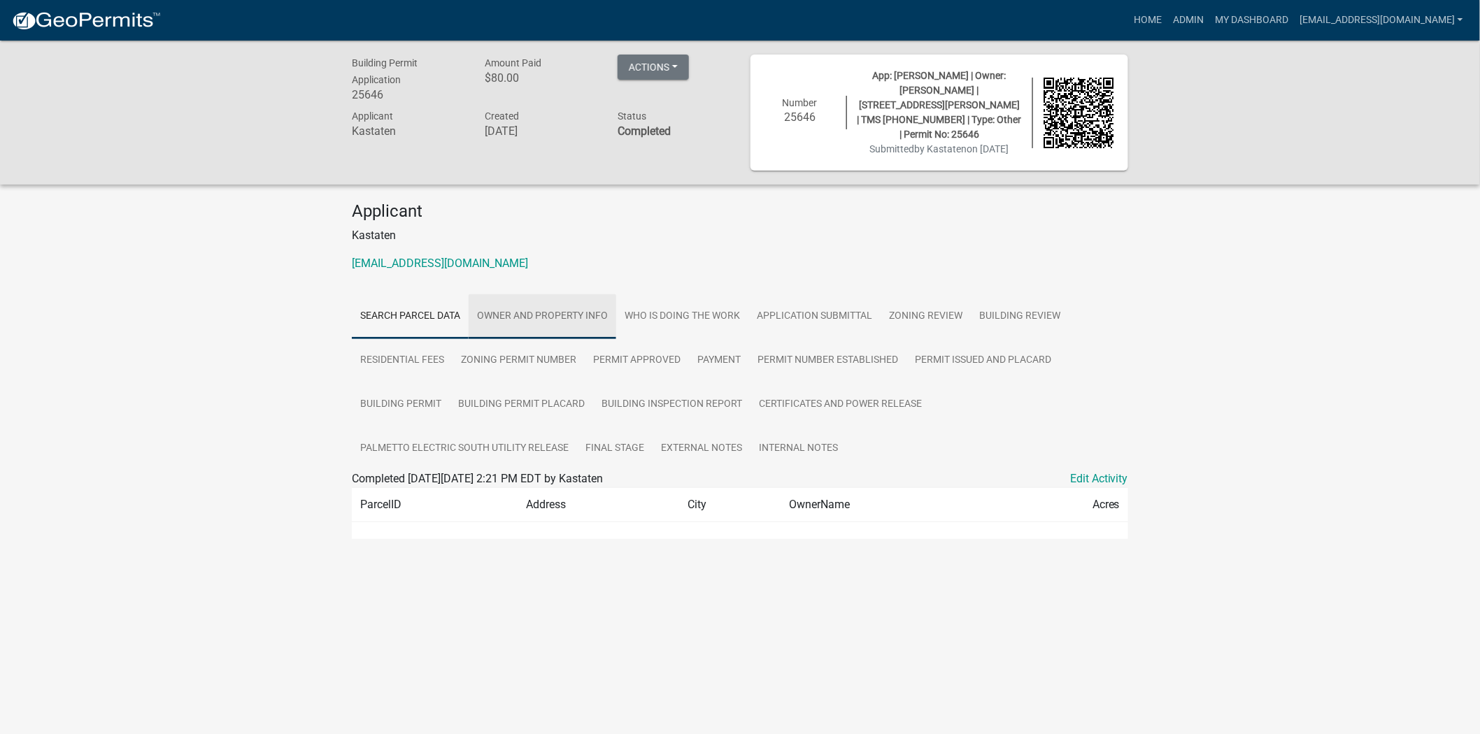
click at [544, 313] on link "Owner and Property Info" at bounding box center [543, 316] width 148 height 45
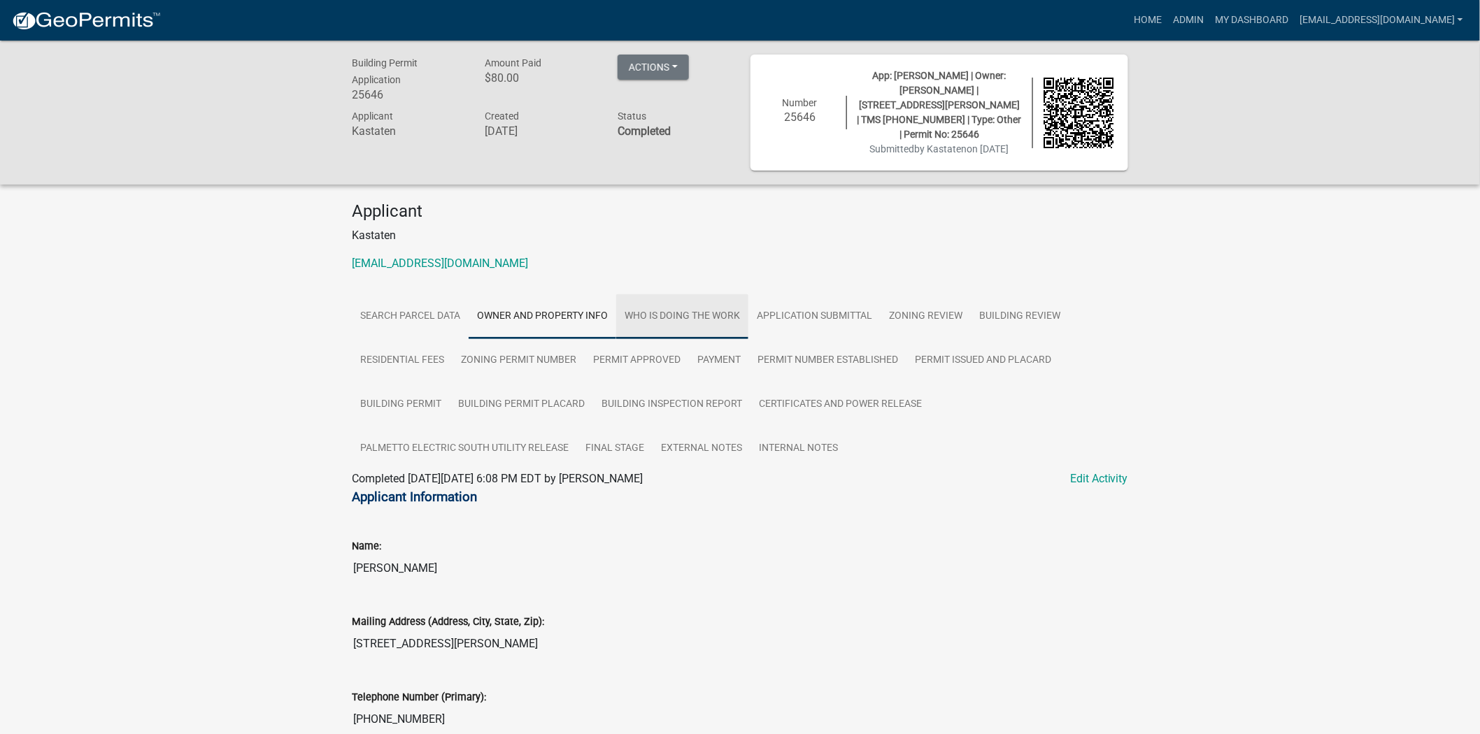
click at [655, 306] on link "Who is Doing the Work" at bounding box center [682, 316] width 132 height 45
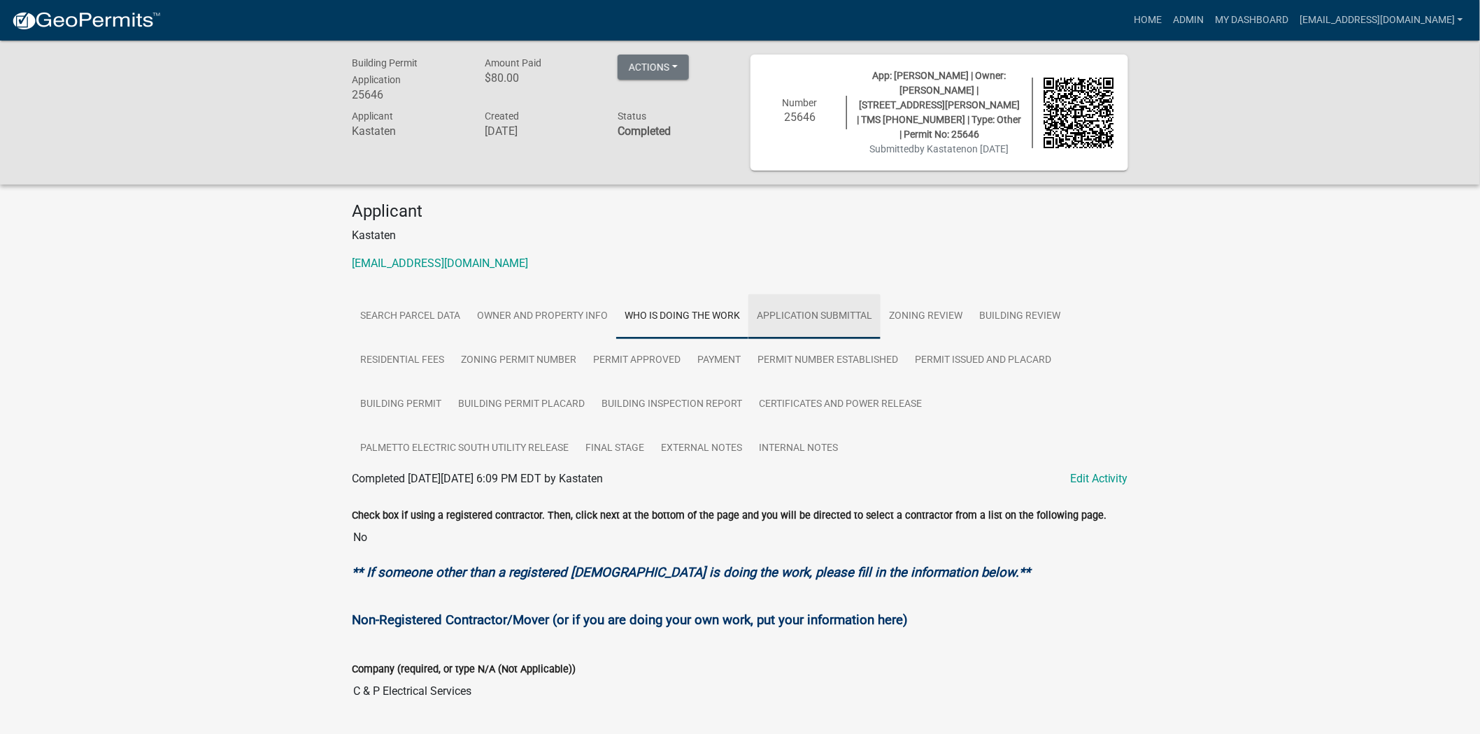
click at [839, 305] on link "Application Submittal" at bounding box center [814, 316] width 132 height 45
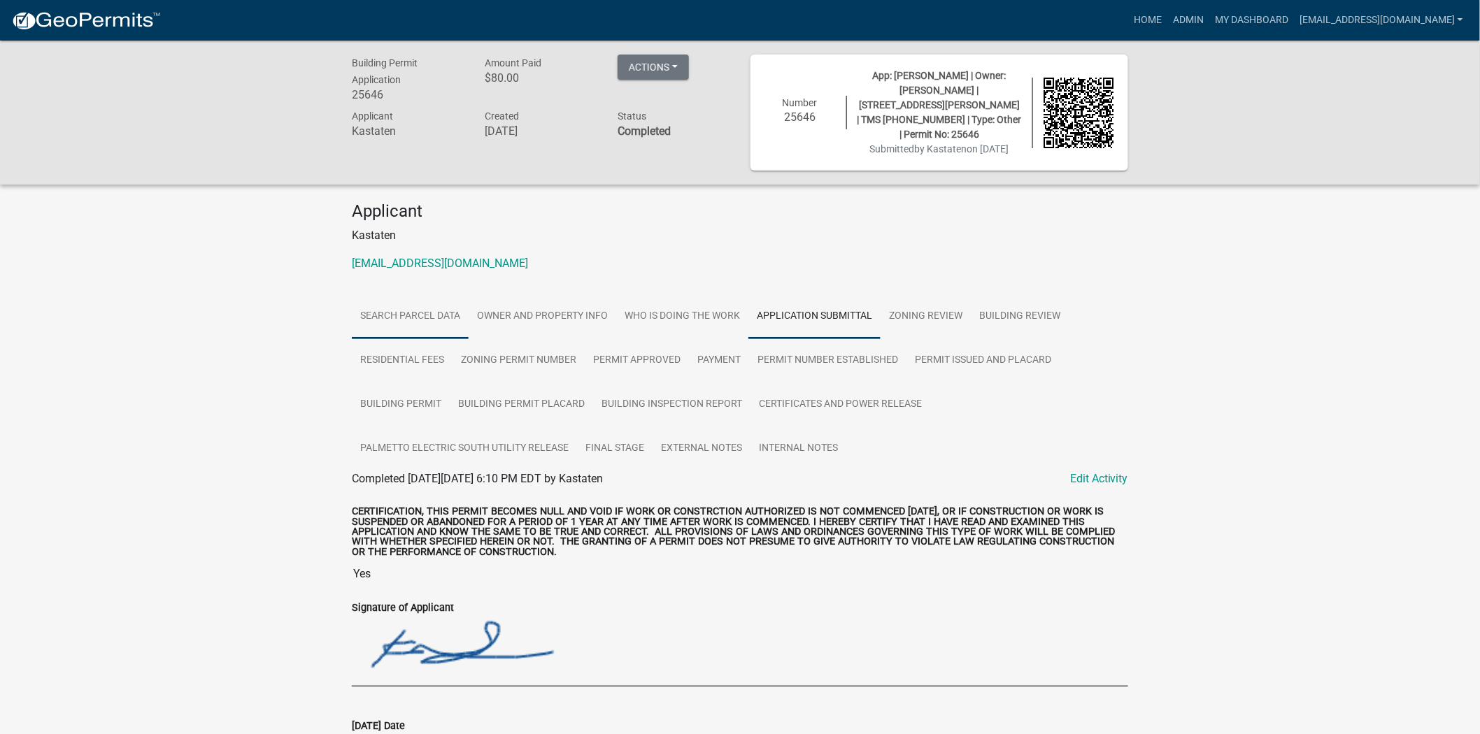
click at [448, 299] on link "Search Parcel Data" at bounding box center [410, 316] width 117 height 45
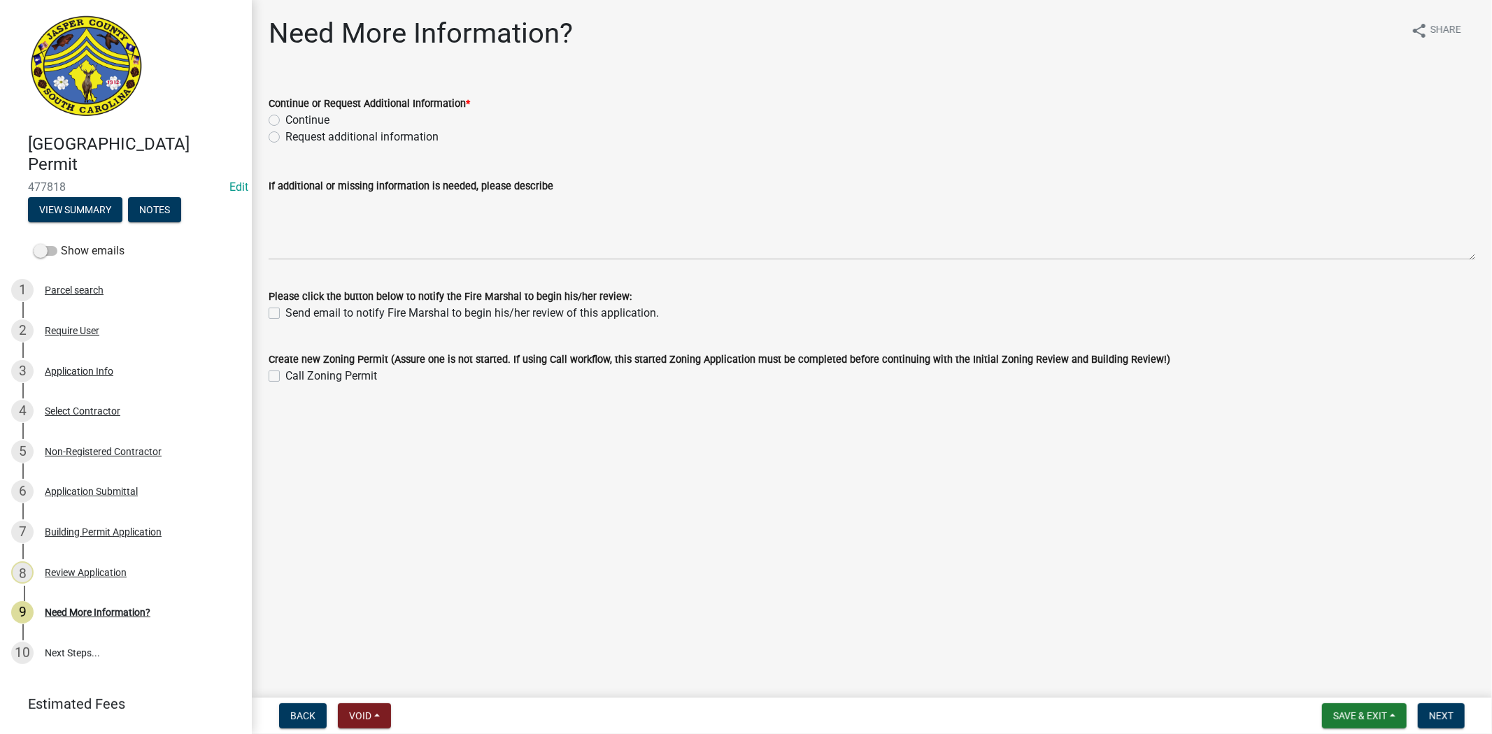
click at [285, 141] on label "Request additional information" at bounding box center [361, 137] width 153 height 17
click at [285, 138] on input "Request additional information" at bounding box center [289, 133] width 9 height 9
radio input "true"
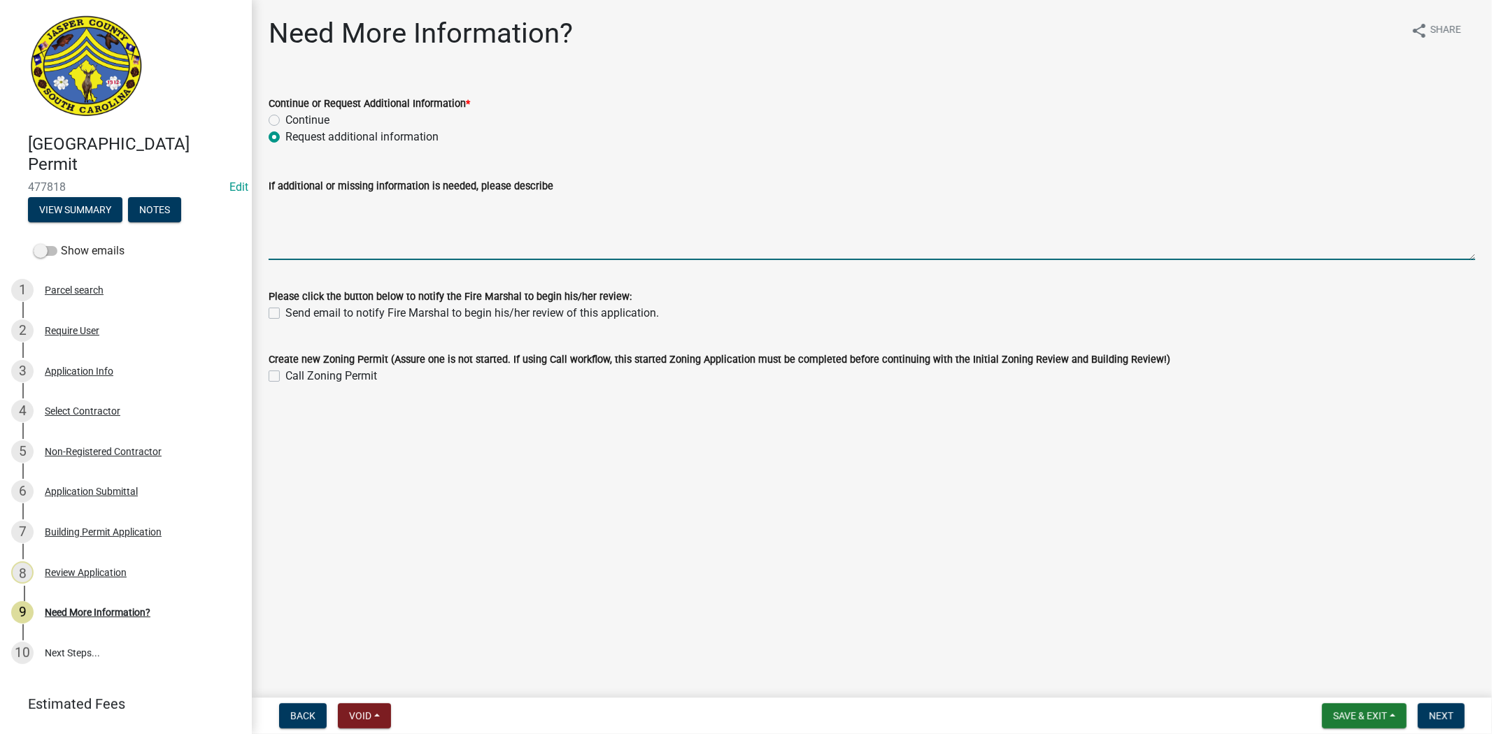
click at [320, 224] on textarea "If additional or missing information is needed, please describe" at bounding box center [872, 227] width 1206 height 66
paste textarea "Please contact our business license department at [PHONE_NUMBER], to apply for …"
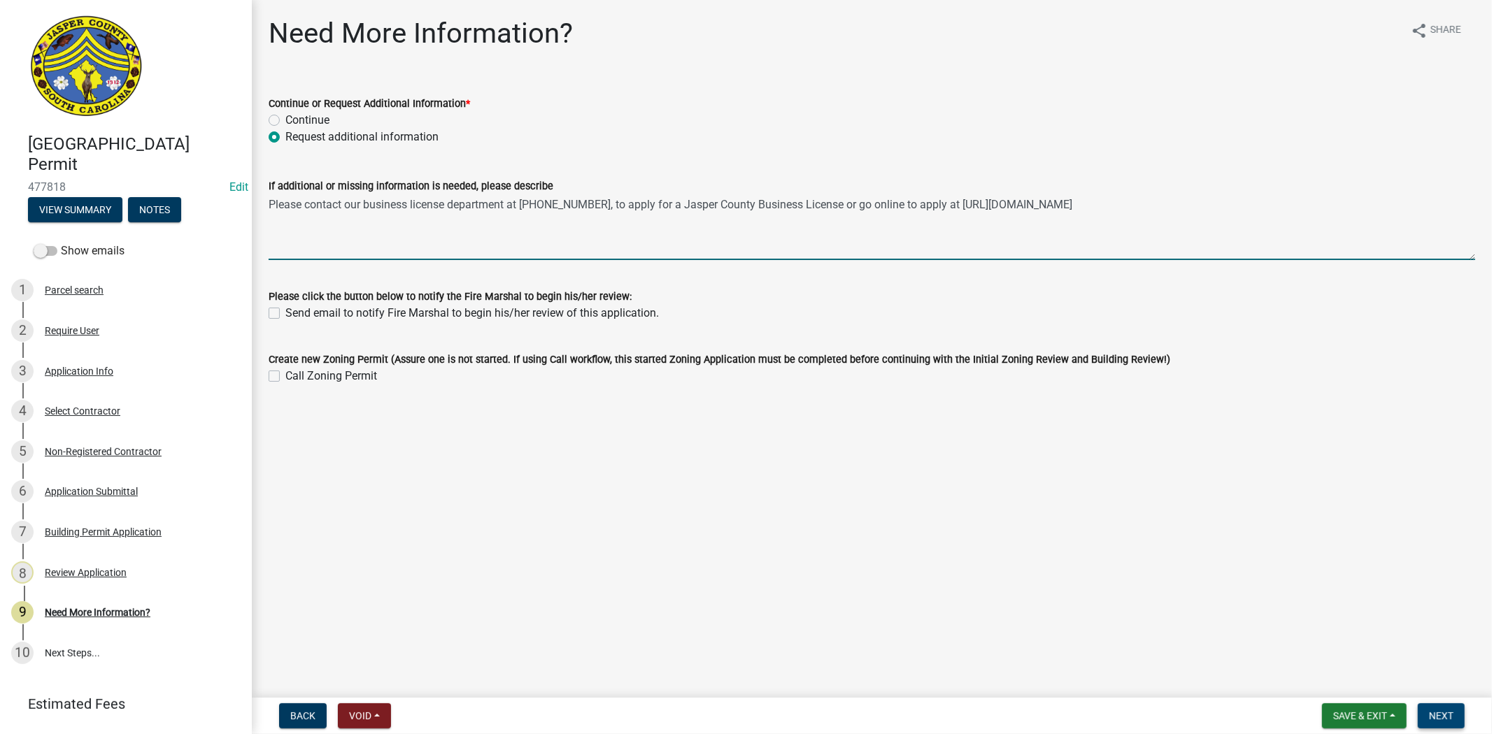
type textarea "Please contact our business license department at [PHONE_NUMBER], to apply for …"
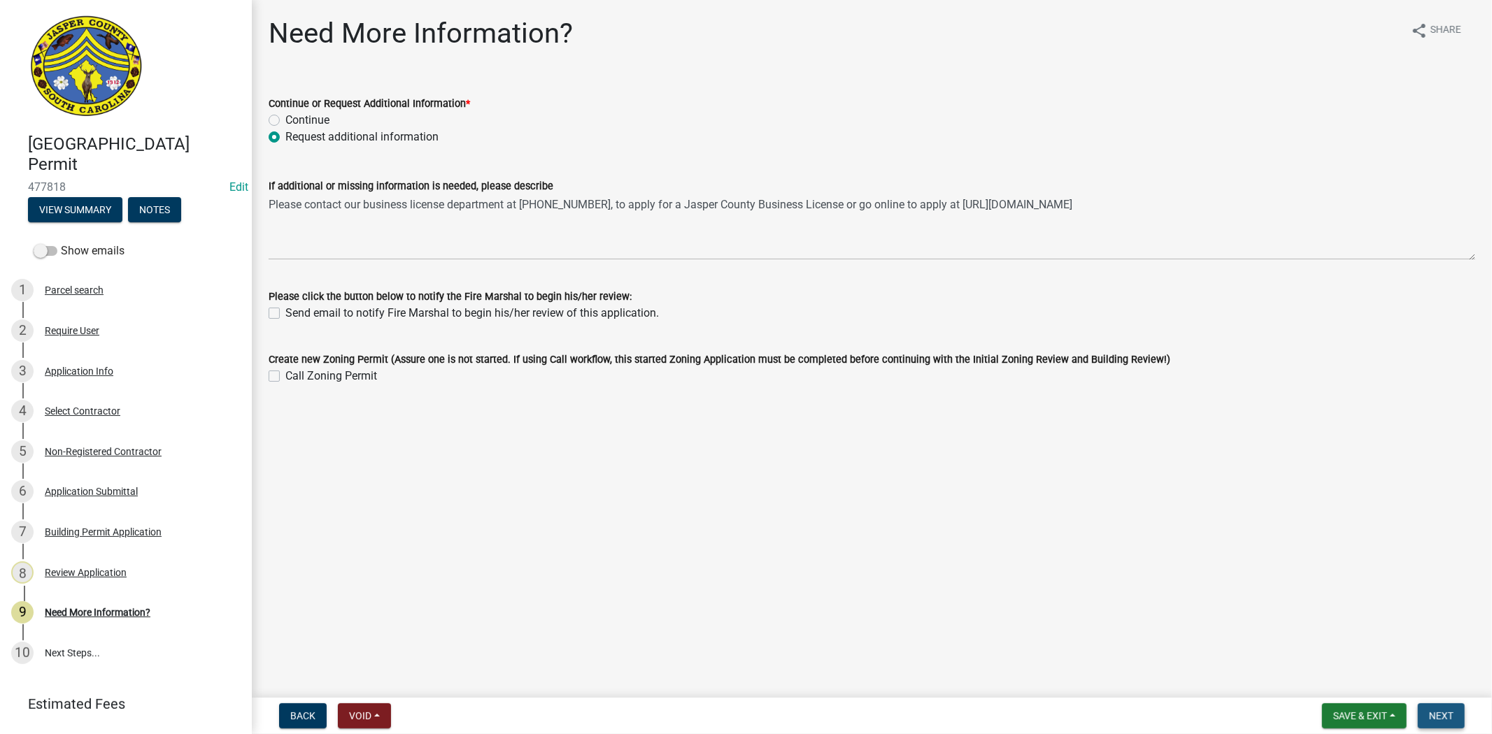
click at [1437, 715] on span "Next" at bounding box center [1441, 715] width 24 height 11
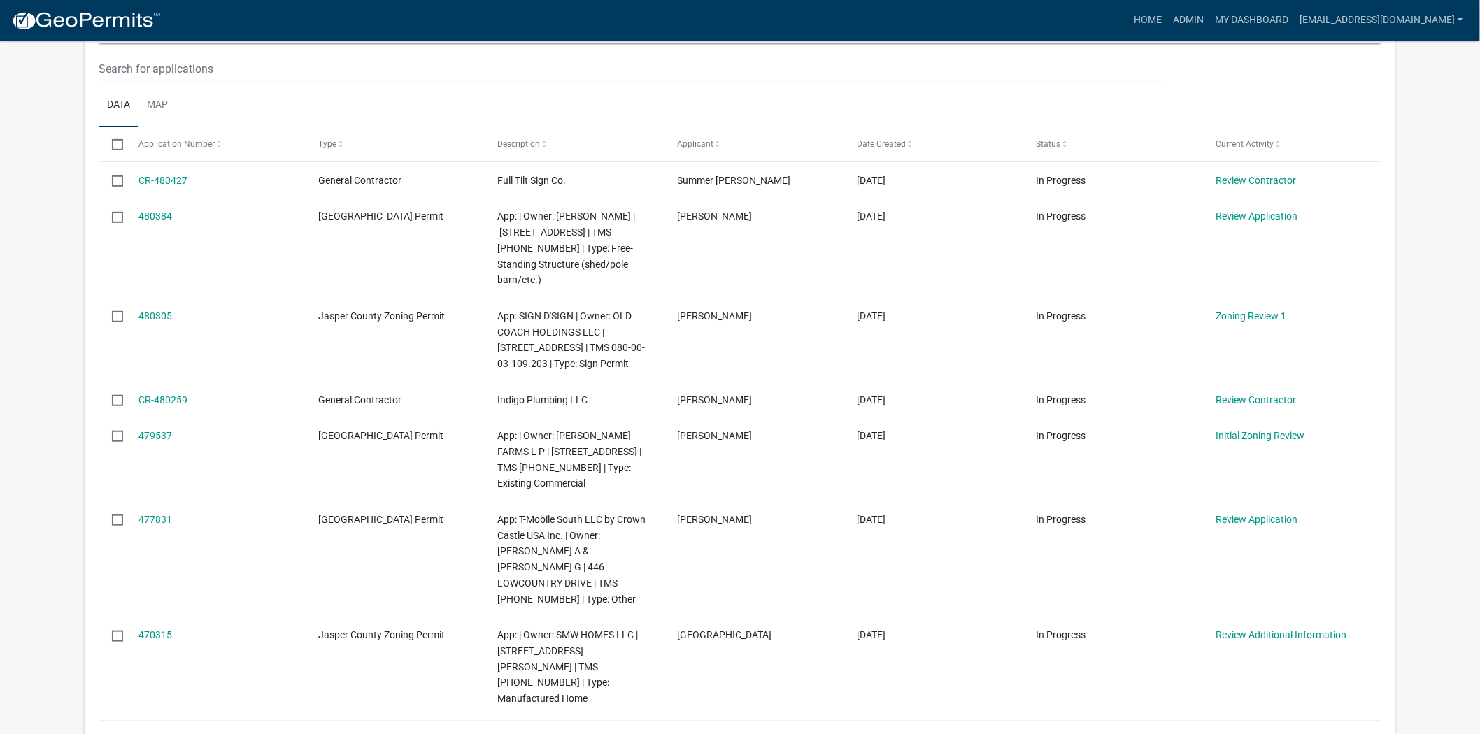
scroll to position [233, 0]
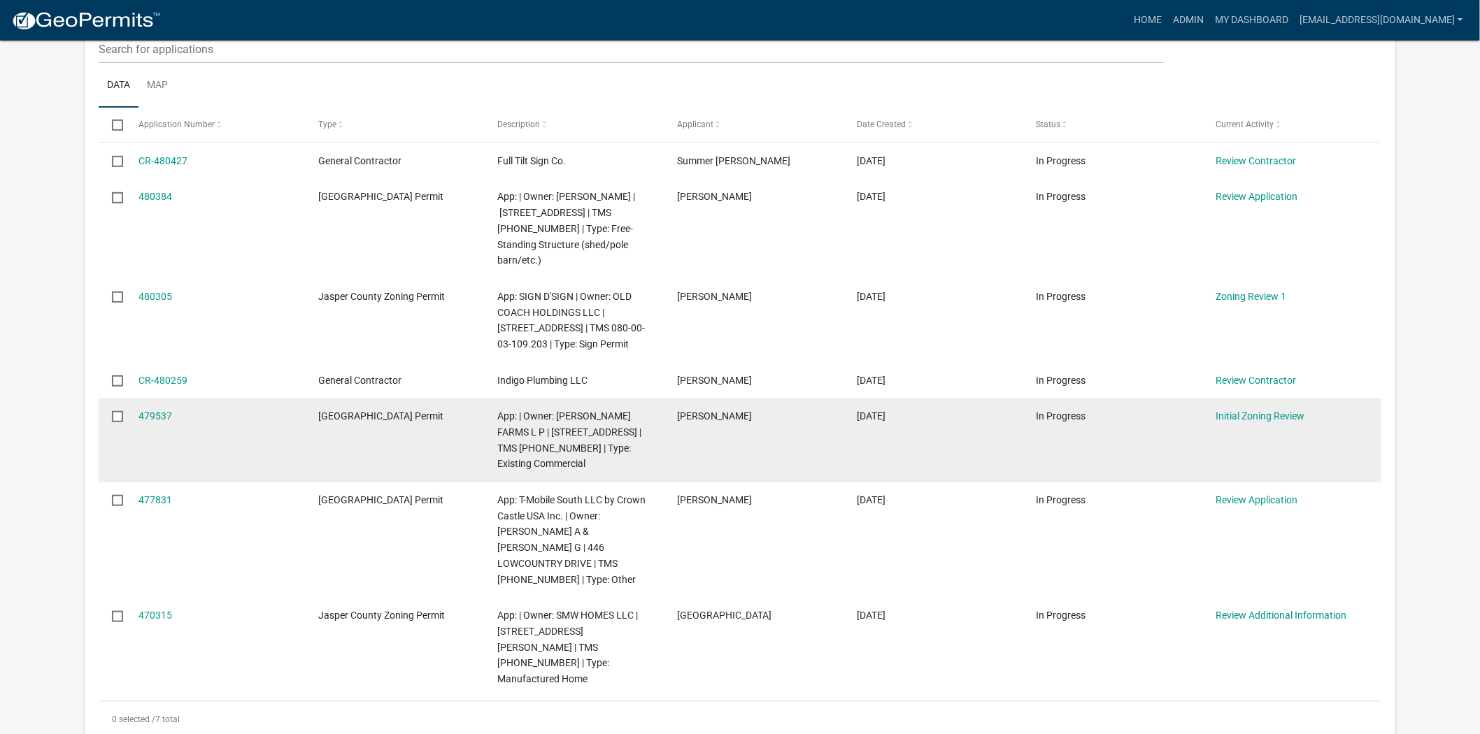
click at [782, 408] on div "Timothy Patterson" at bounding box center [753, 416] width 152 height 16
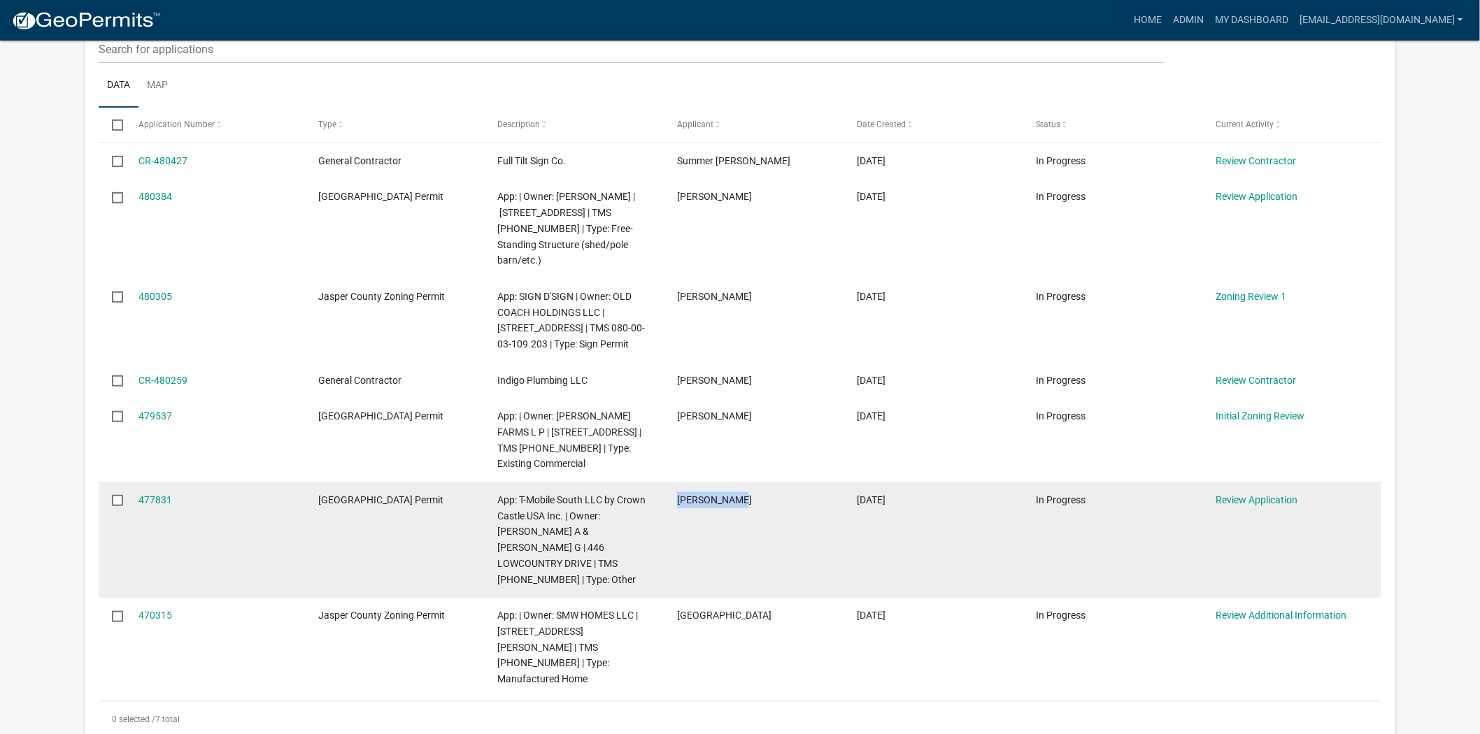
drag, startPoint x: 752, startPoint y: 474, endPoint x: 674, endPoint y: 483, distance: 78.1
click at [674, 483] on datatable-body-cell "Kyle Johnson" at bounding box center [754, 539] width 180 height 115
copy span "Kyle Johnson"
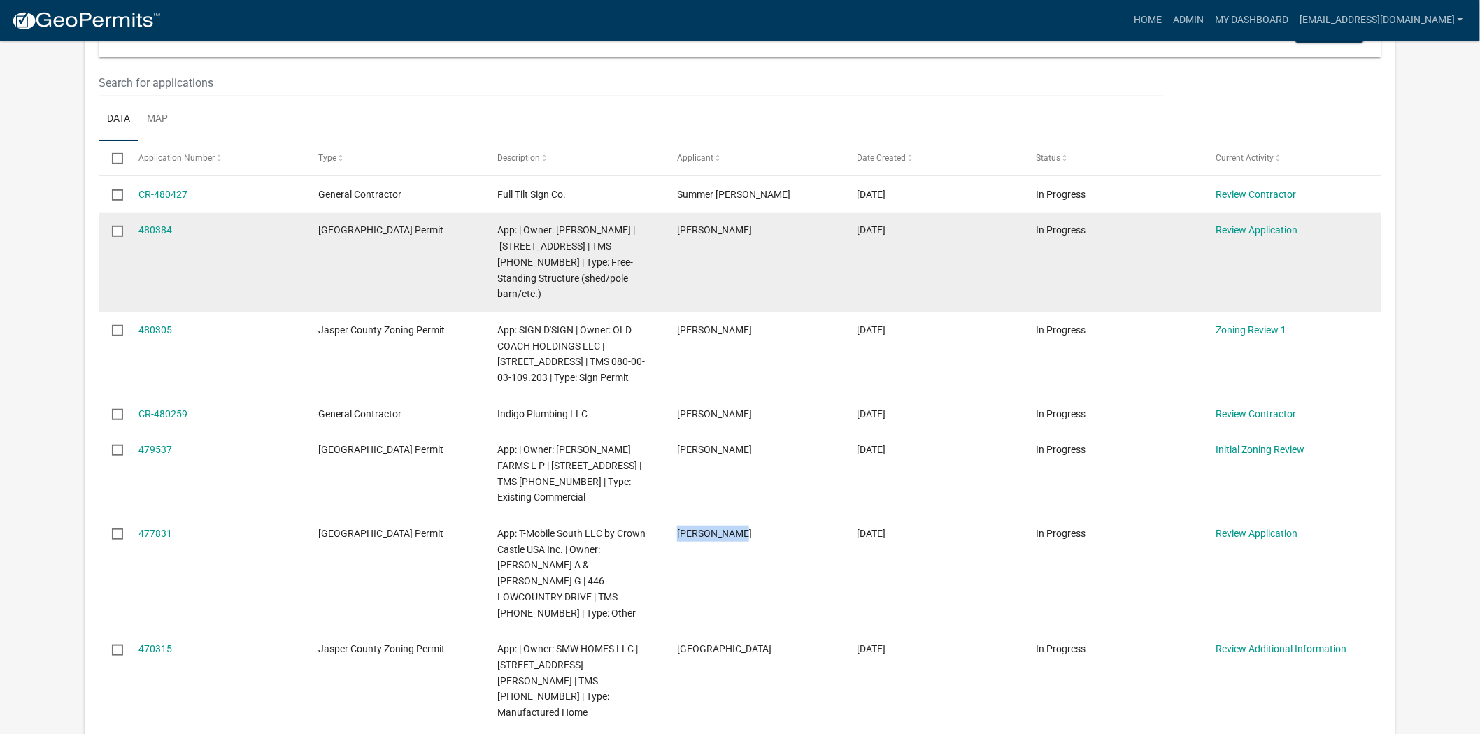
scroll to position [0, 0]
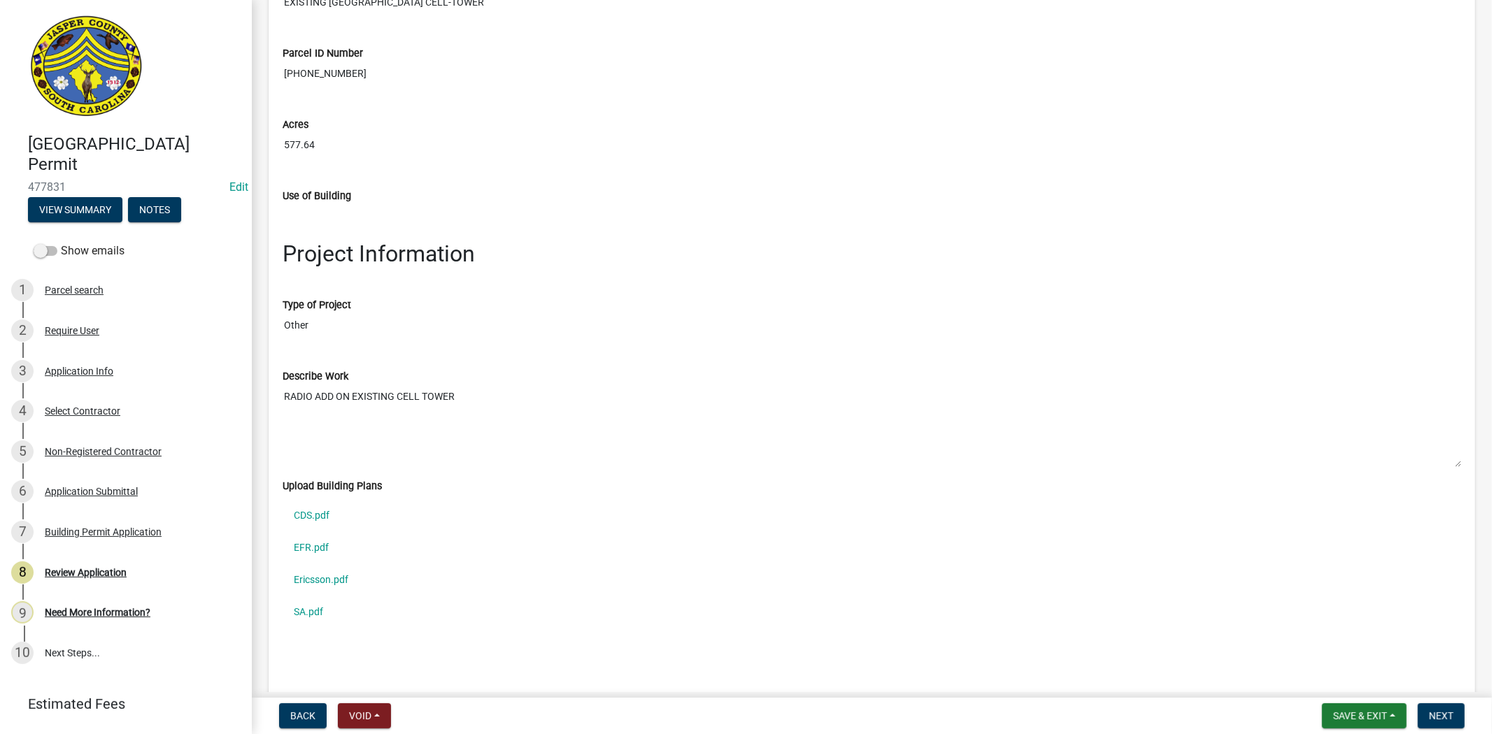
scroll to position [1864, 0]
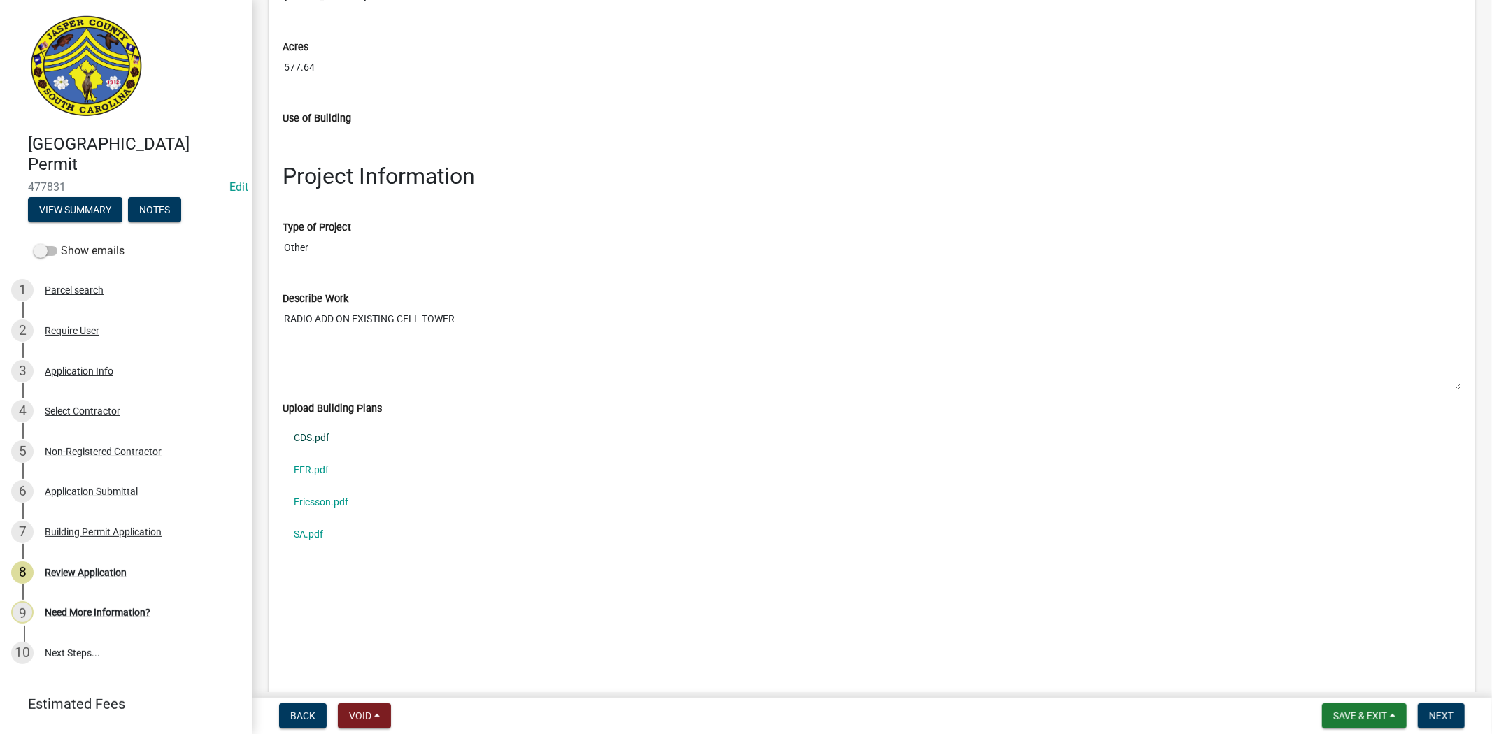
click at [315, 445] on link "CDS.pdf" at bounding box center [871, 438] width 1178 height 32
click at [313, 473] on link "EFR.pdf" at bounding box center [871, 471] width 1178 height 32
click at [331, 502] on link "Ericsson.pdf" at bounding box center [871, 503] width 1178 height 32
click at [322, 536] on link "SA.pdf" at bounding box center [871, 535] width 1178 height 32
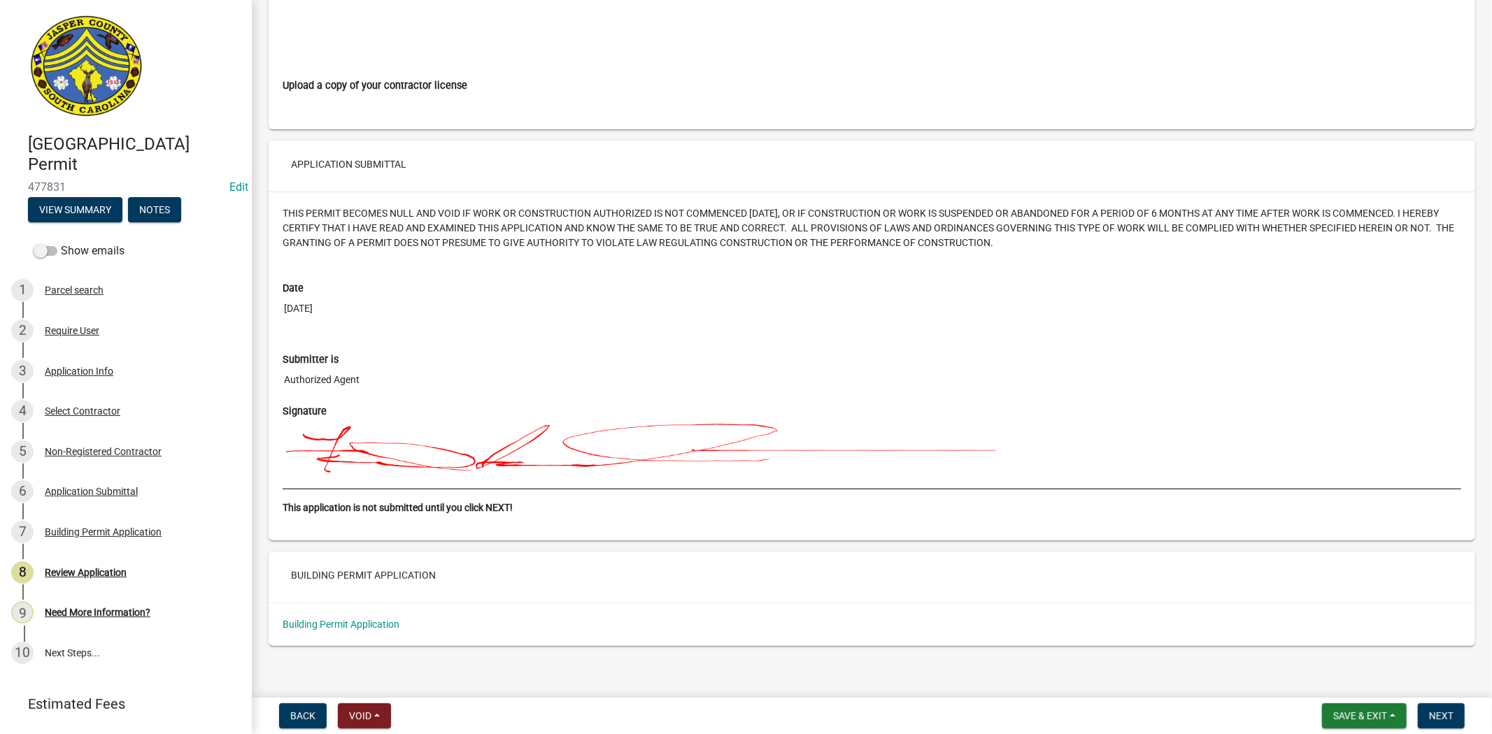
scroll to position [5063, 0]
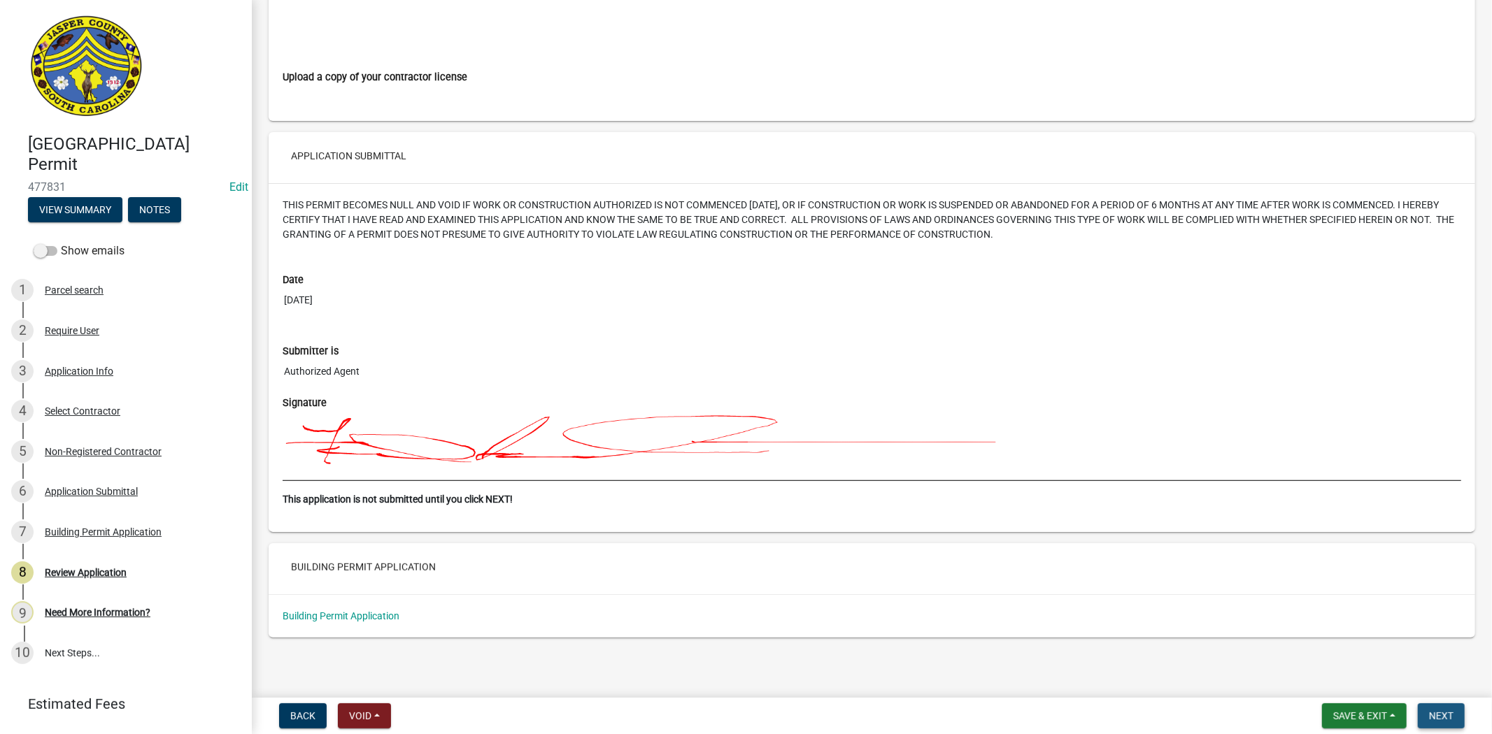
click at [1429, 718] on span "Next" at bounding box center [1441, 715] width 24 height 11
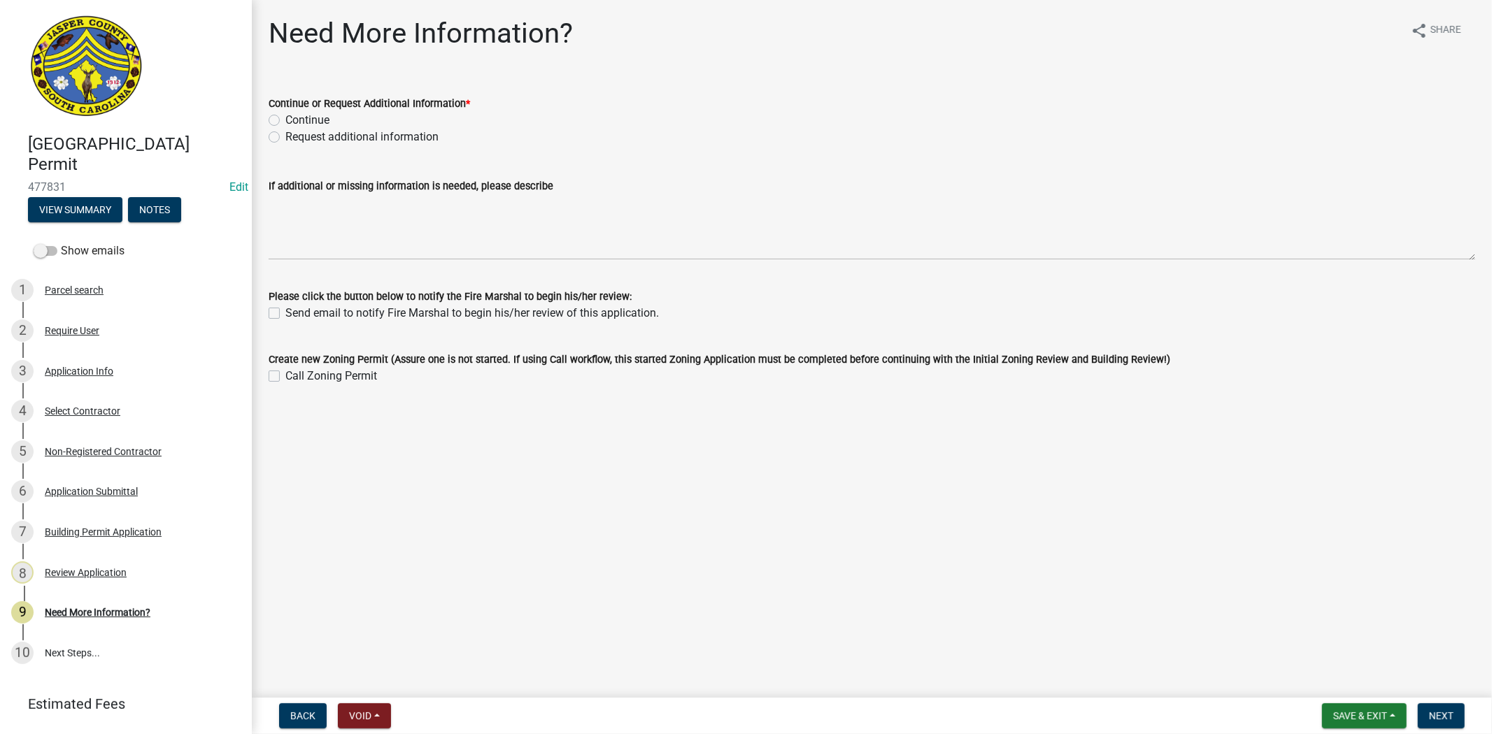
click at [285, 136] on label "Request additional information" at bounding box center [361, 137] width 153 height 17
click at [285, 136] on input "Request additional information" at bounding box center [289, 133] width 9 height 9
radio input "true"
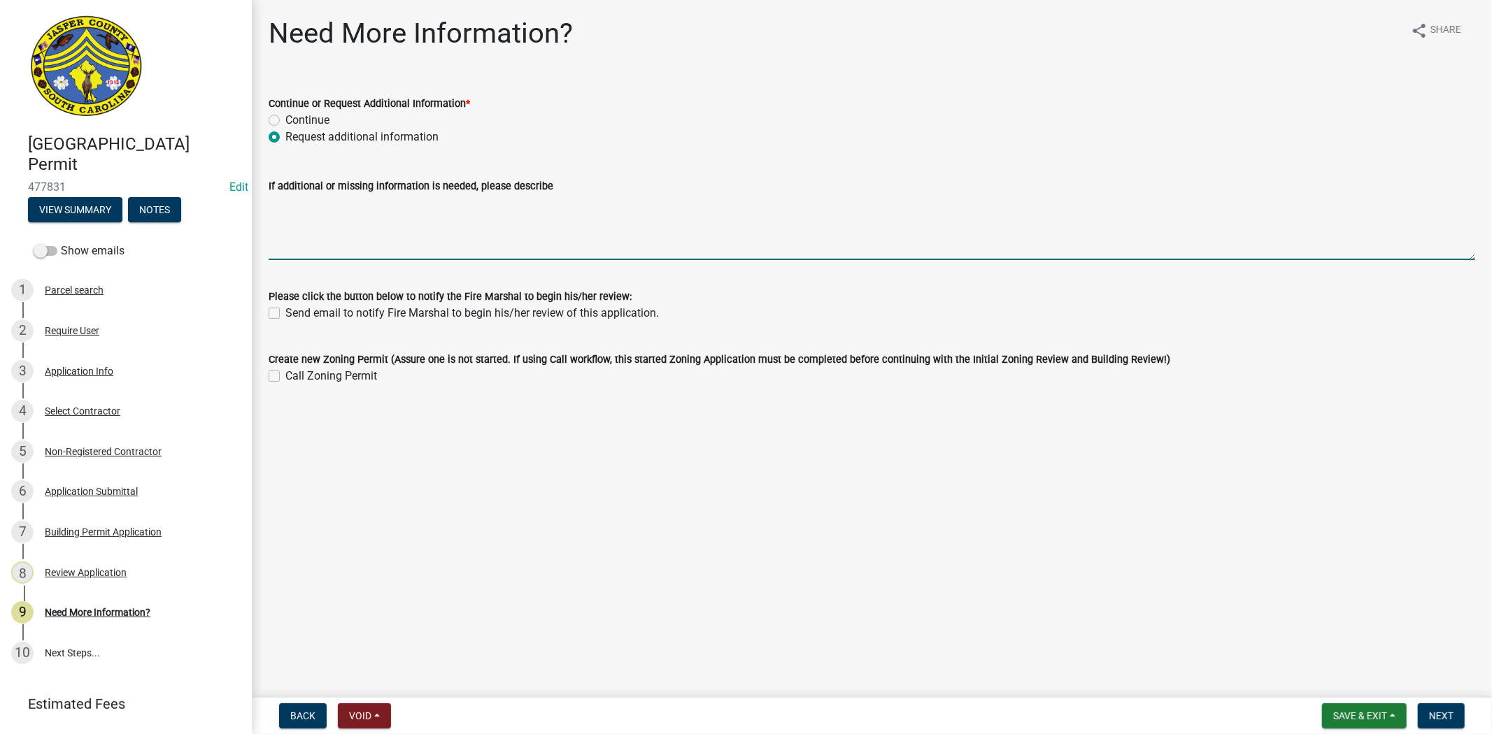
click at [310, 224] on textarea "If additional or missing information is needed, please describe" at bounding box center [872, 227] width 1206 height 66
paste textarea "Please contact our business license department at [PHONE_NUMBER], to apply for …"
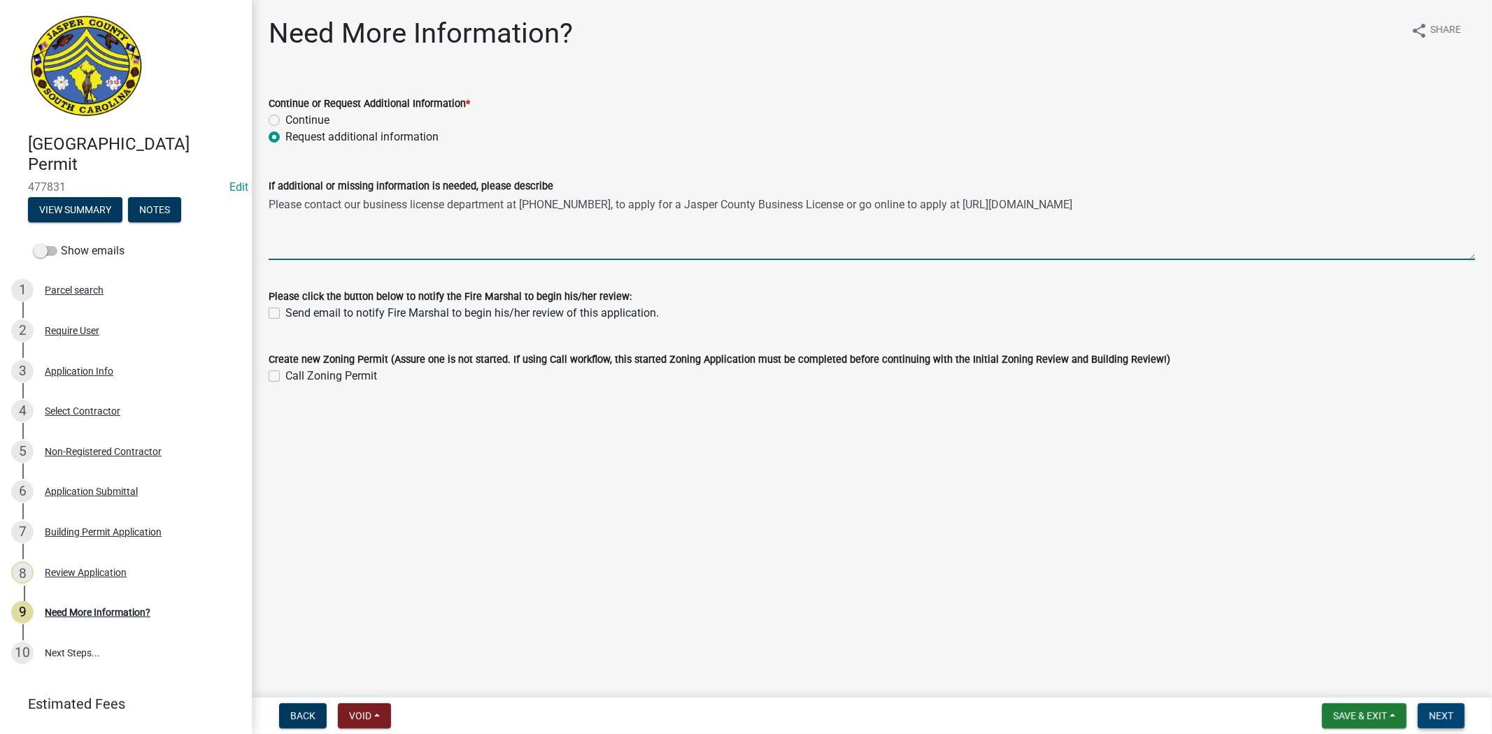
type textarea "Please contact our business license department at [PHONE_NUMBER], to apply for …"
click at [1436, 713] on span "Next" at bounding box center [1441, 715] width 24 height 11
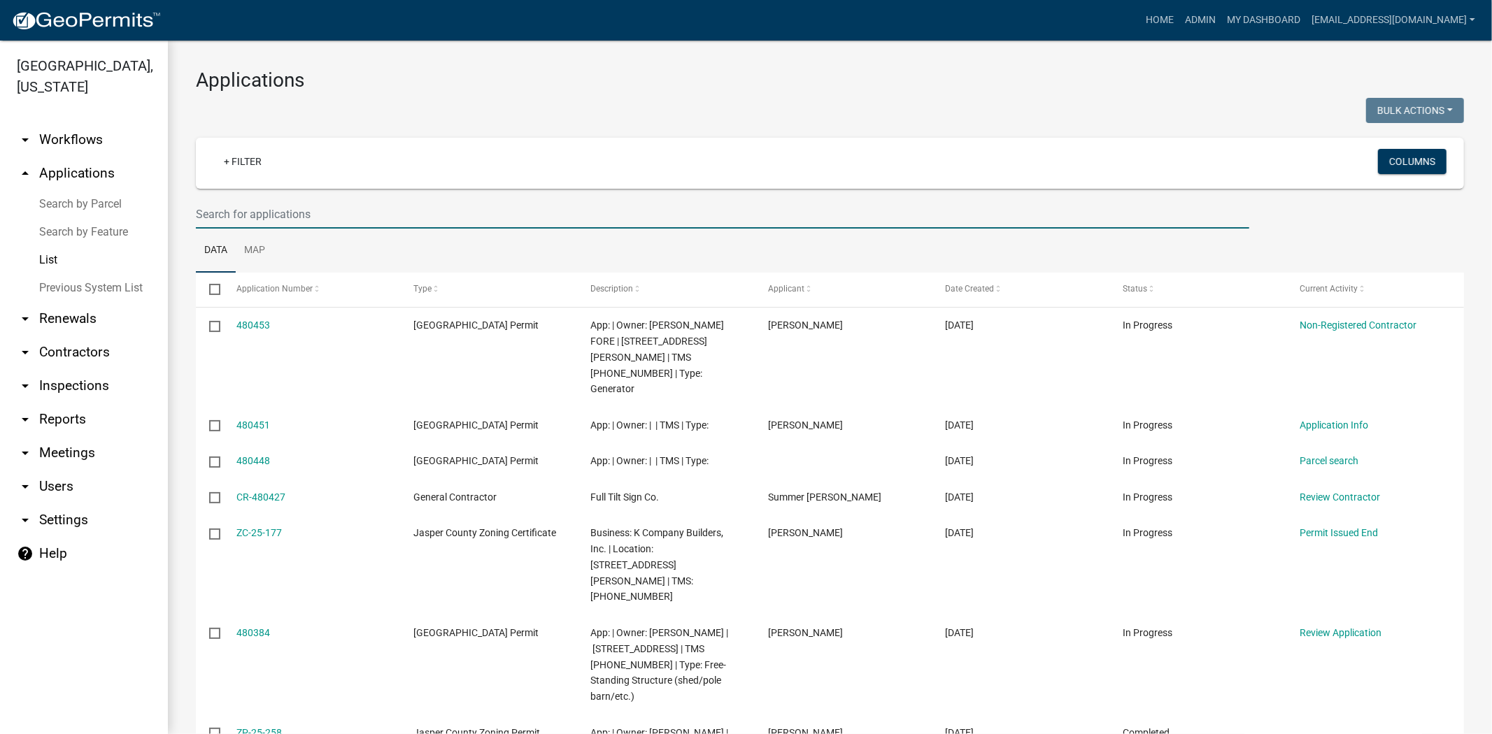
click at [501, 217] on input "text" at bounding box center [722, 214] width 1053 height 29
paste input "[PERSON_NAME]"
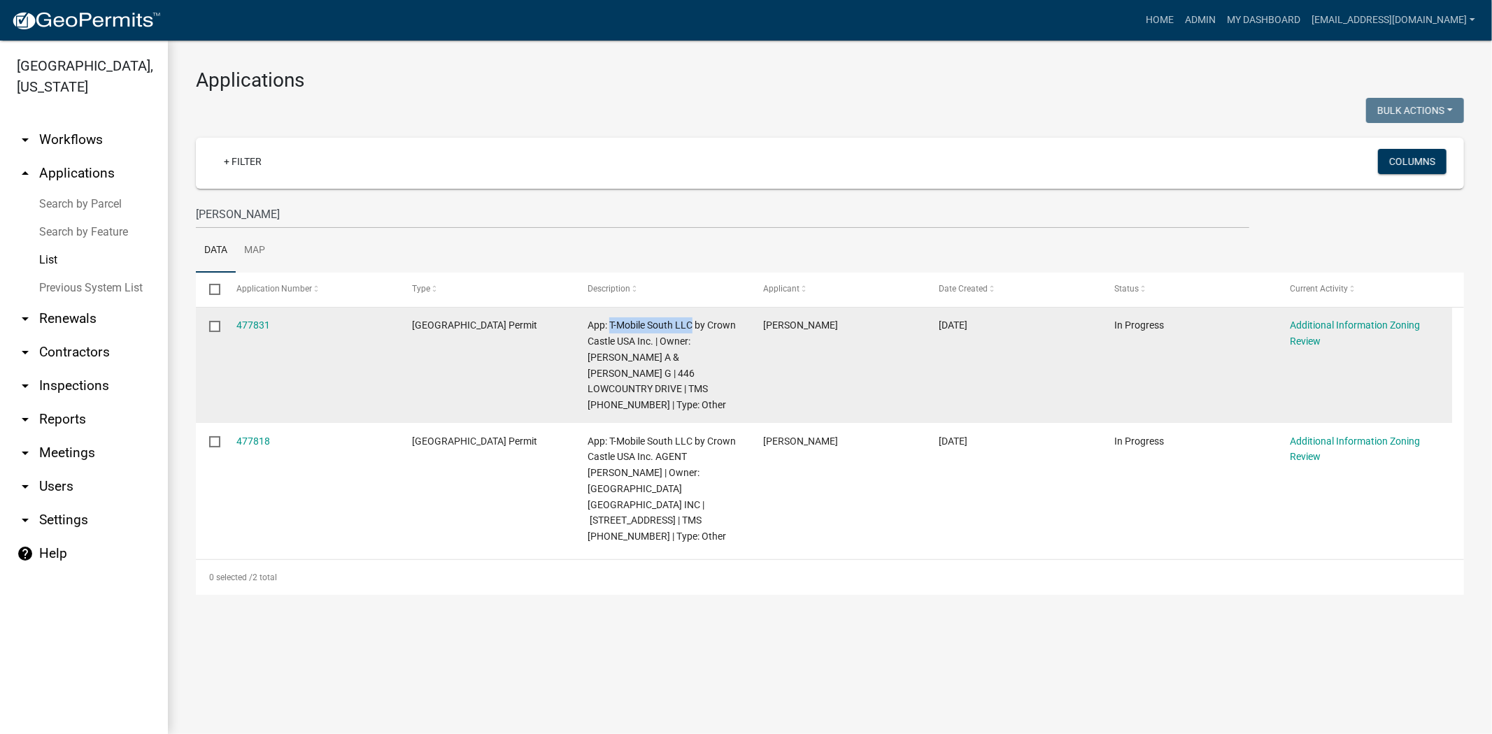
drag, startPoint x: 692, startPoint y: 323, endPoint x: 608, endPoint y: 324, distance: 83.9
click at [608, 324] on span "App: T-Mobile South LLC by Crown Castle USA Inc. | Owner: STOKES JERRY A & CECE…" at bounding box center [661, 365] width 148 height 91
copy span "T-Mobile South LLC"
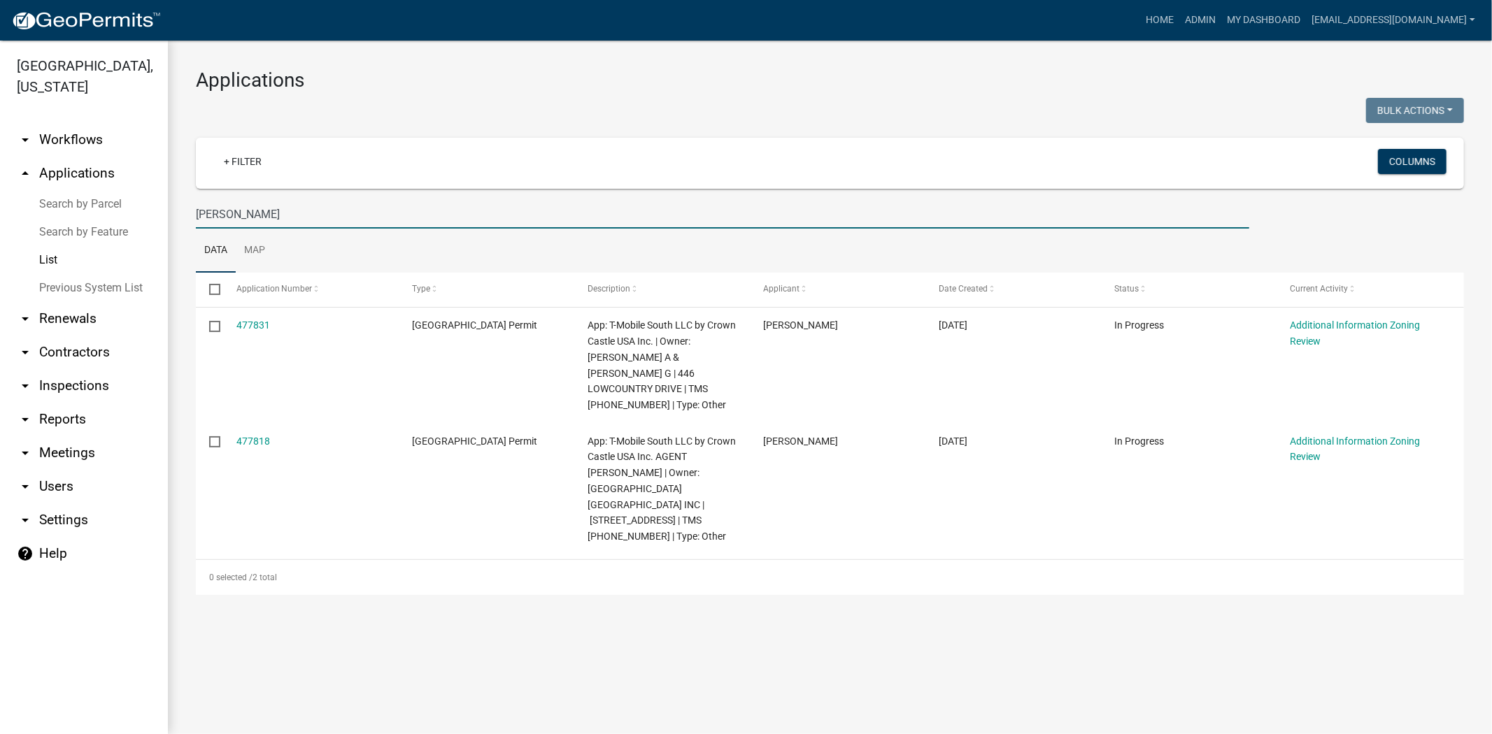
drag, startPoint x: 315, startPoint y: 215, endPoint x: 155, endPoint y: 218, distance: 160.9
click at [155, 218] on div "Jasper County, South Carolina arrow_drop_down Workflows List arrow_drop_up Appl…" at bounding box center [746, 388] width 1492 height 694
paste input "T-Mobile South LLC"
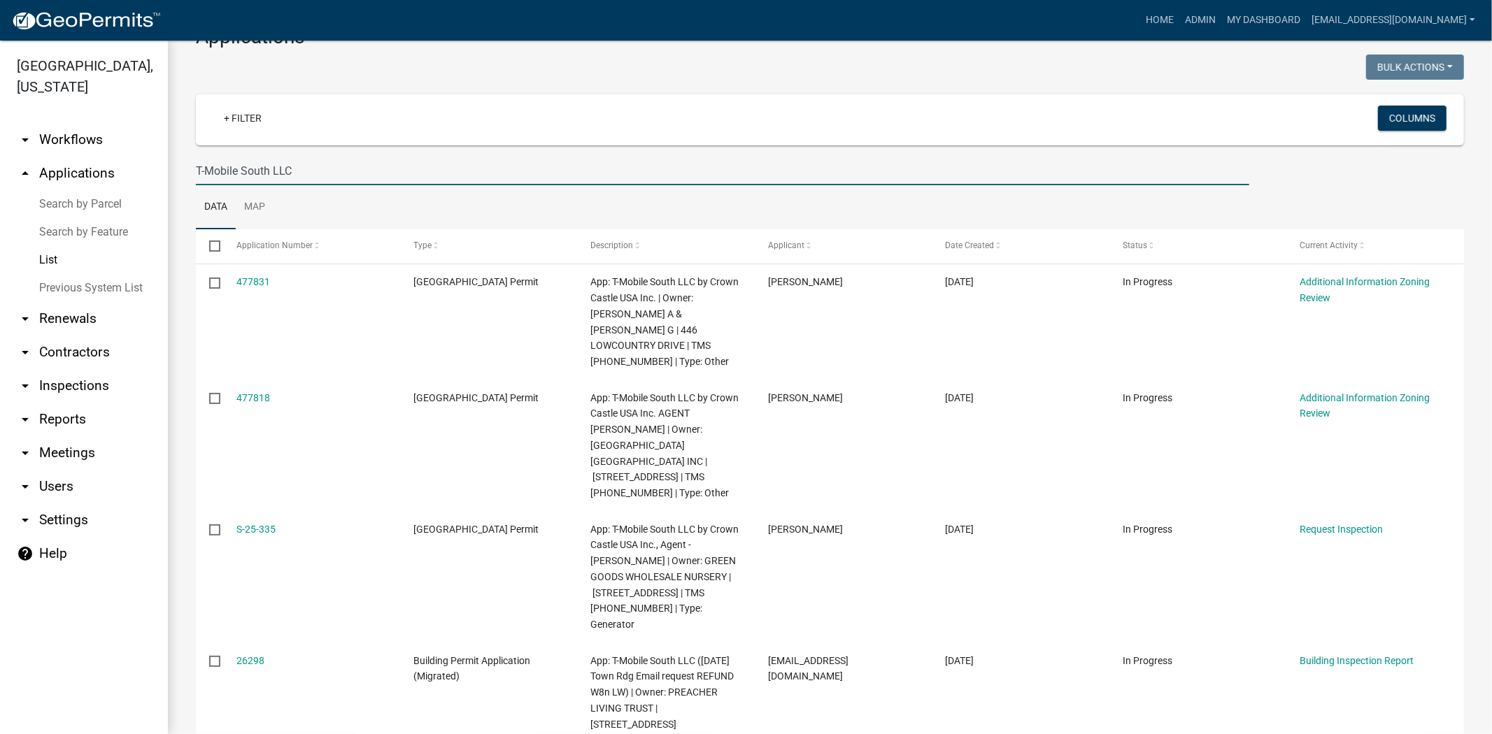
scroll to position [78, 0]
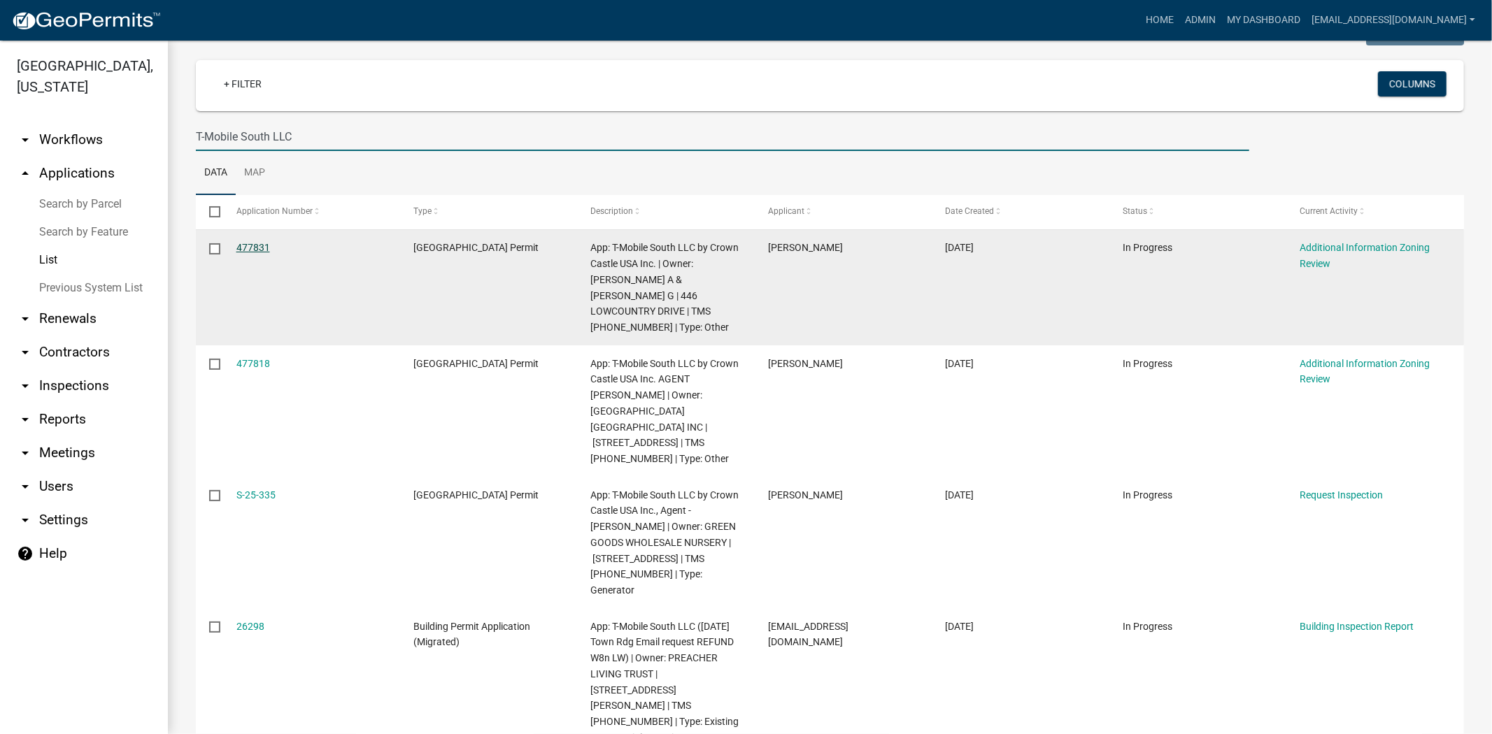
type input "T-Mobile South LLC"
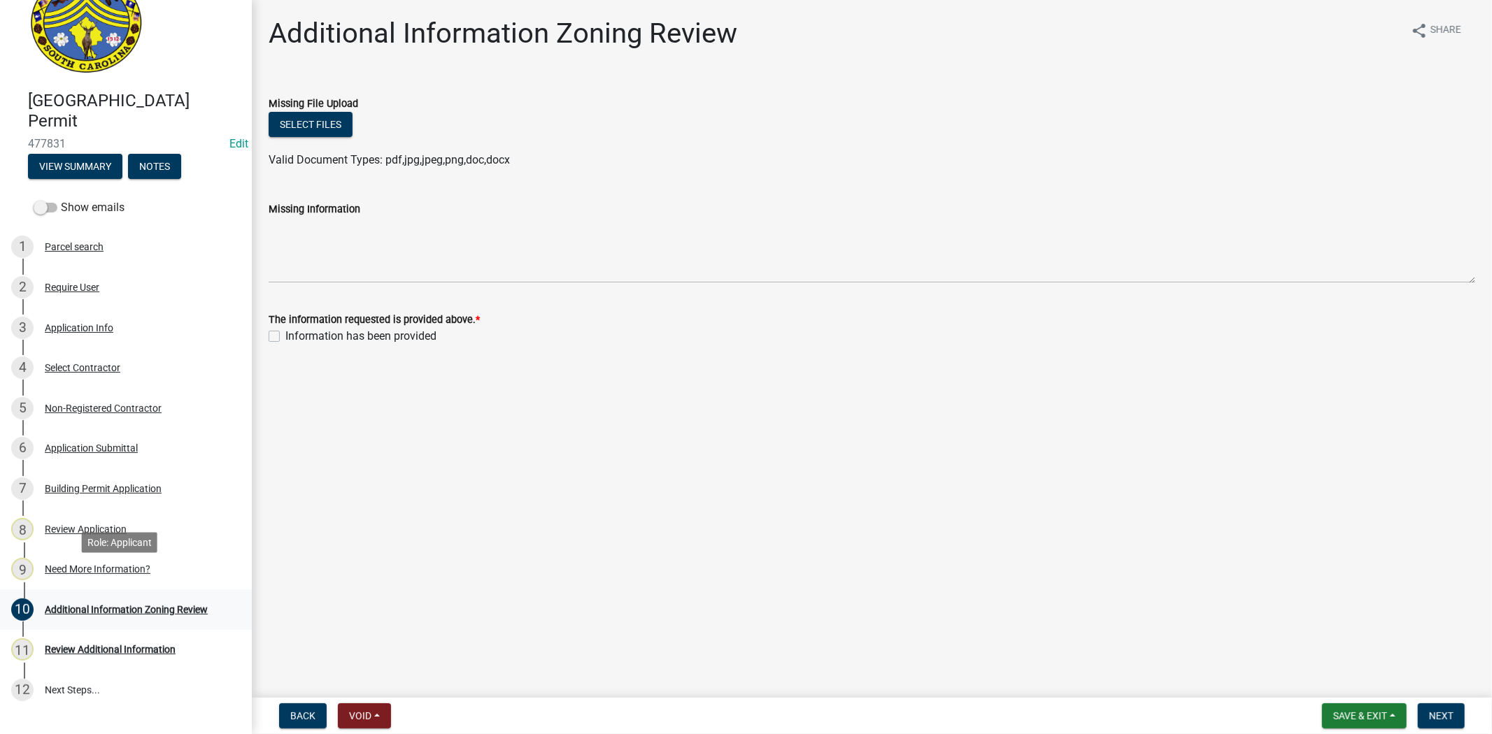
scroll to position [78, 0]
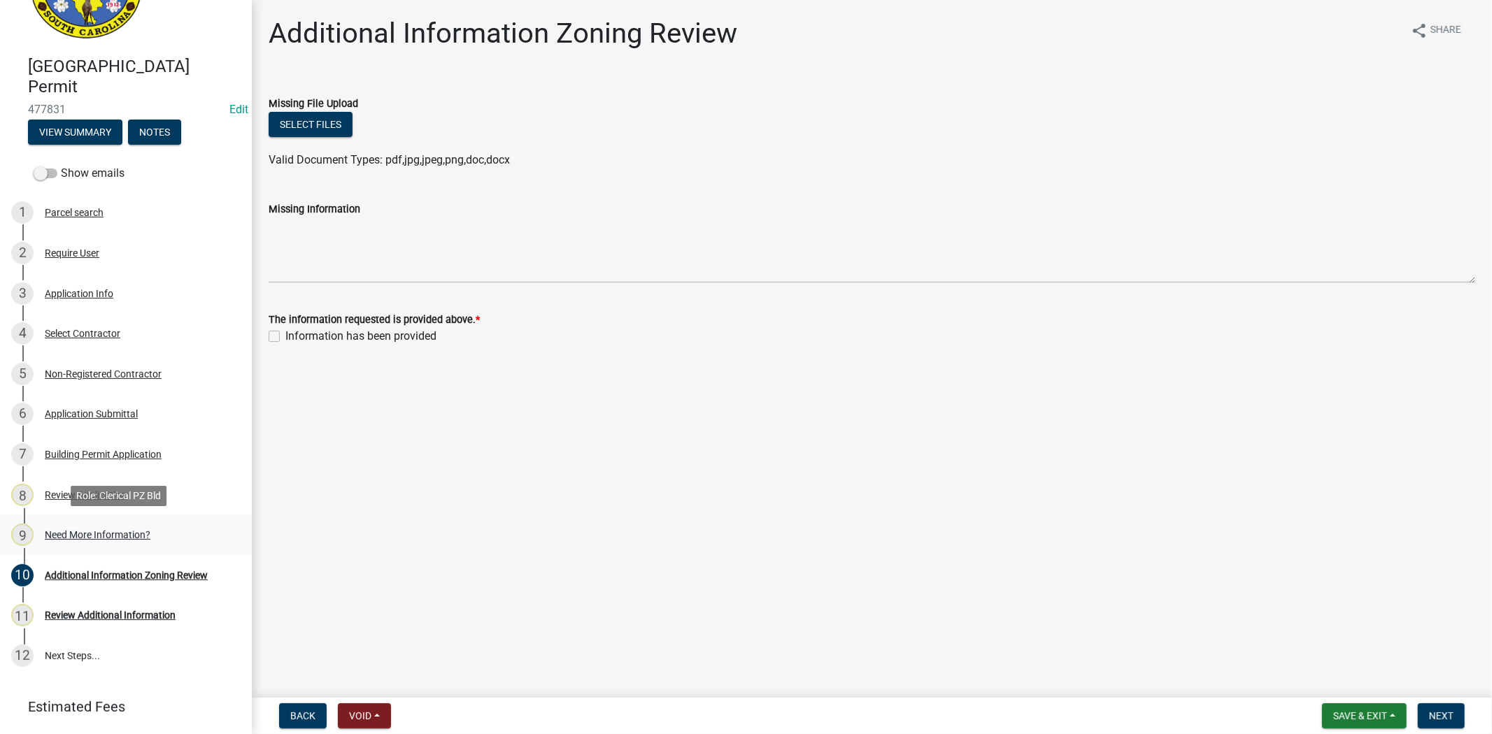
click at [114, 533] on div "Need More Information?" at bounding box center [98, 535] width 106 height 10
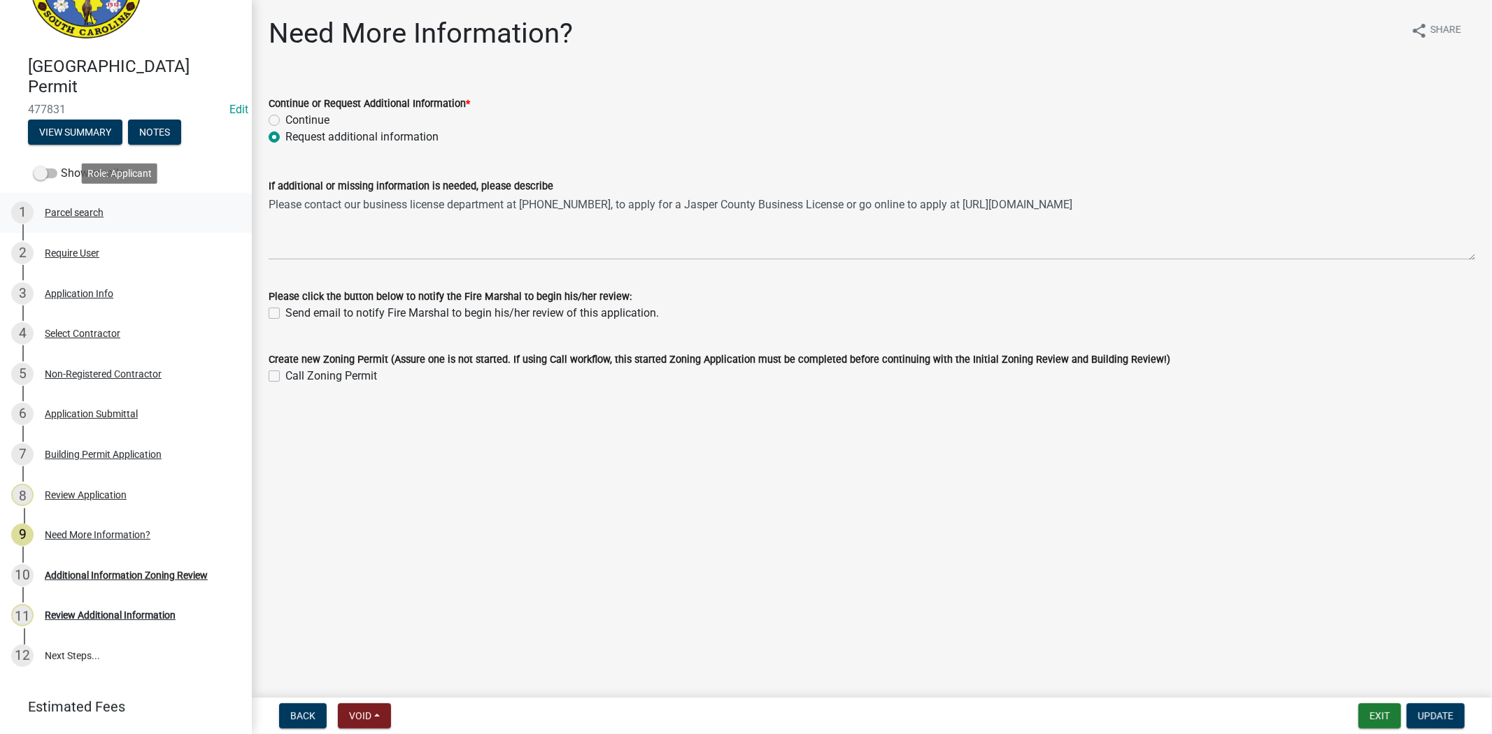
click at [78, 214] on div "Parcel search" at bounding box center [74, 213] width 59 height 10
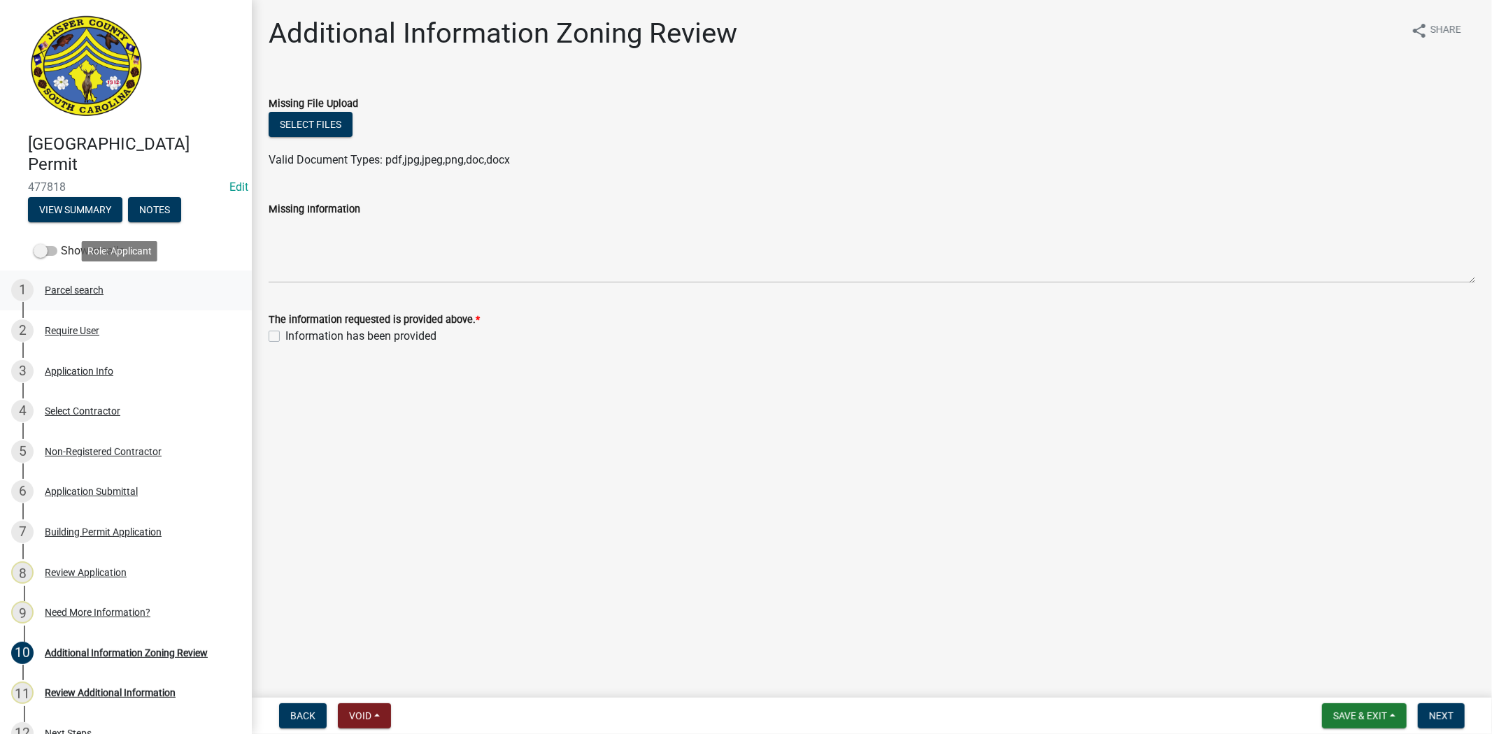
click at [78, 296] on div "1 Parcel search" at bounding box center [120, 290] width 218 height 22
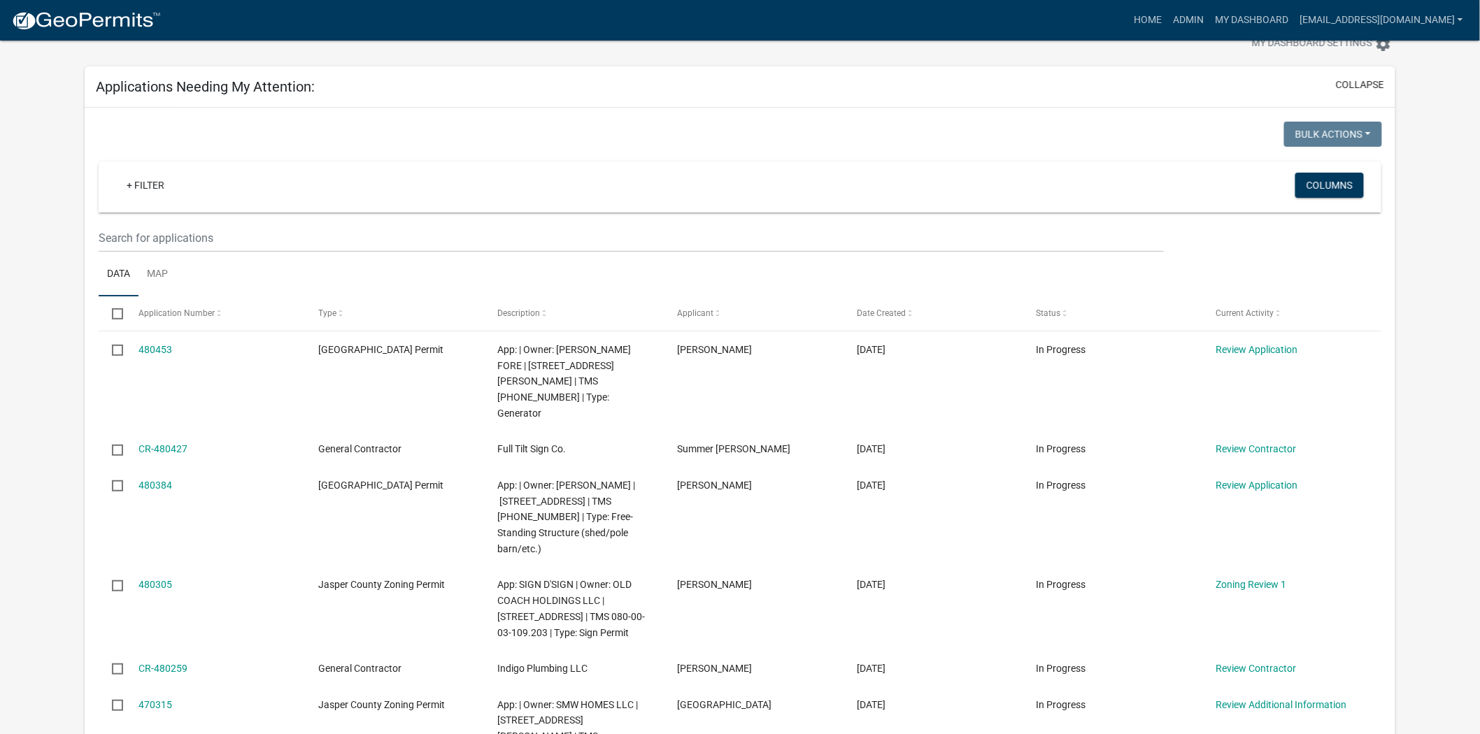
scroll to position [155, 0]
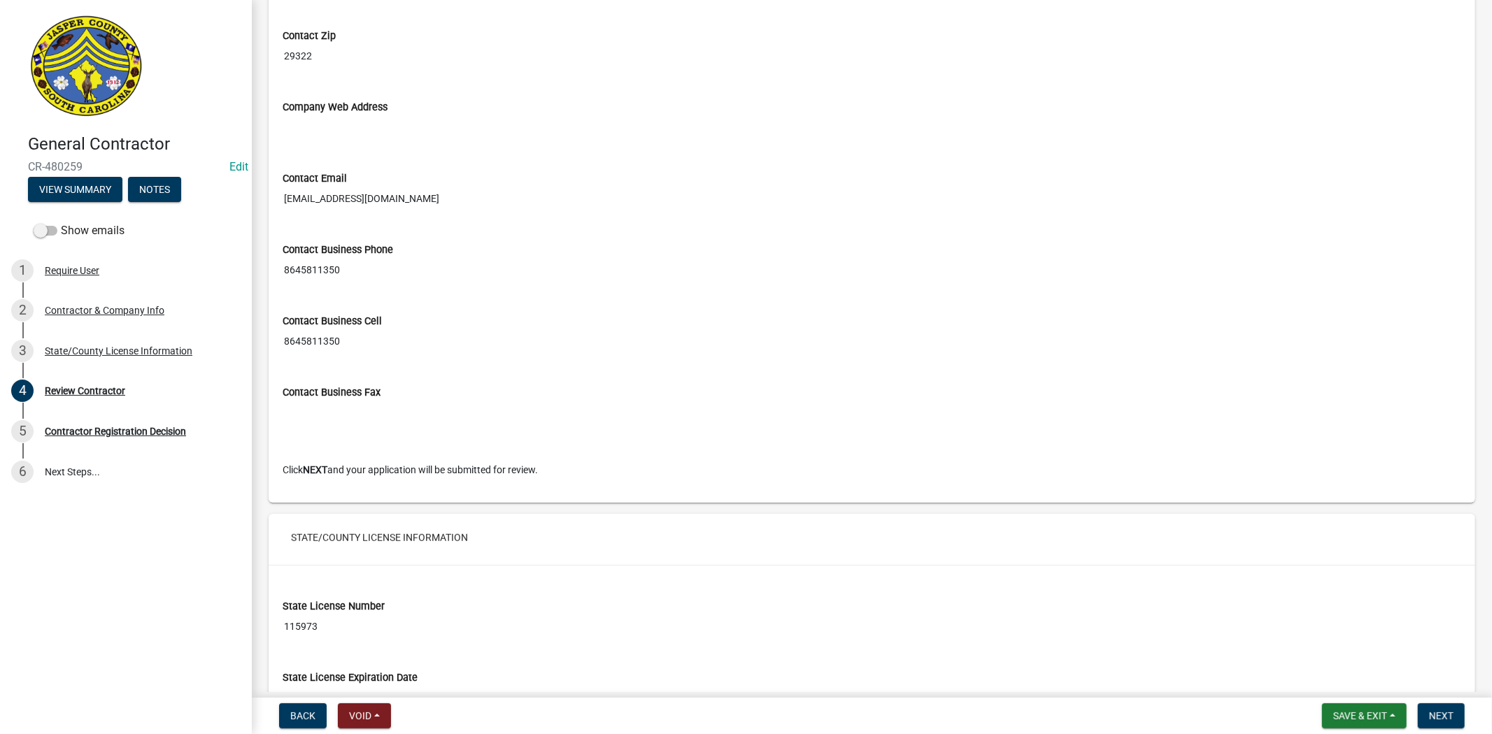
scroll to position [1158, 0]
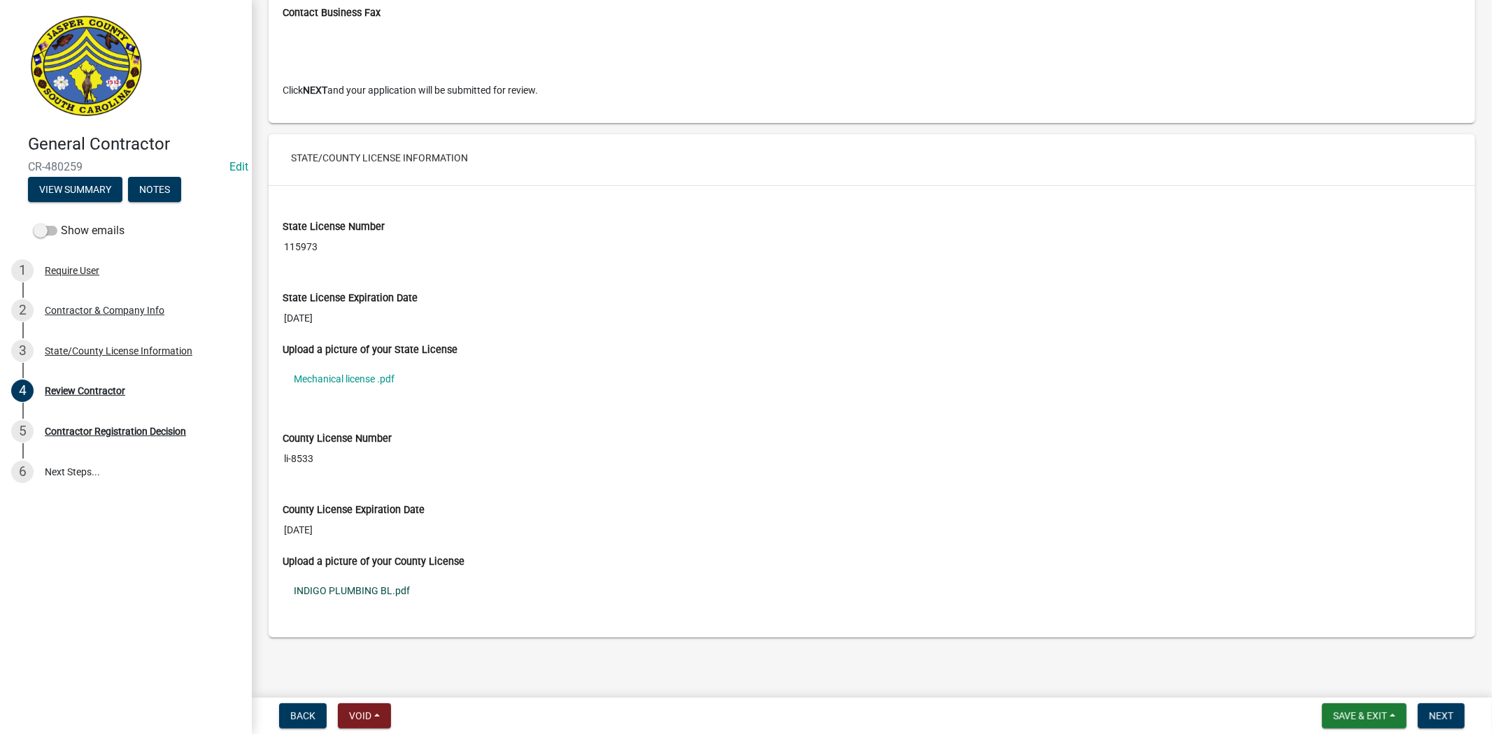
click at [374, 595] on link "INDIGO PLUMBING BL.pdf" at bounding box center [871, 591] width 1178 height 32
click at [380, 382] on link "Mechanical license .pdf" at bounding box center [871, 379] width 1178 height 32
